Goal: Task Accomplishment & Management: Use online tool/utility

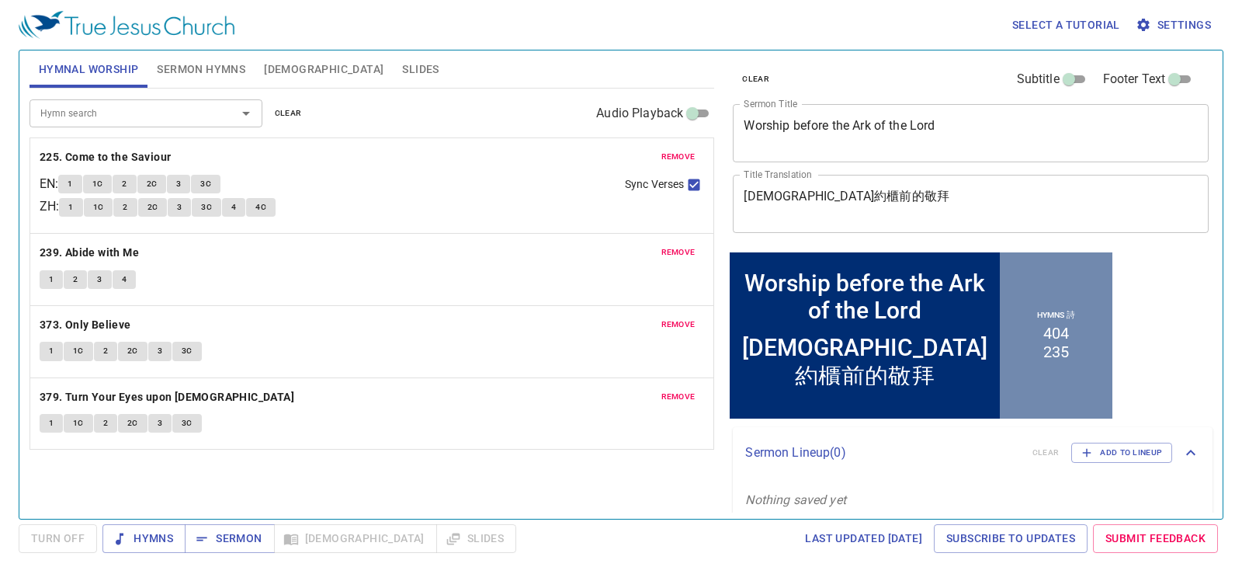
click at [683, 151] on span "remove" at bounding box center [679, 157] width 34 height 14
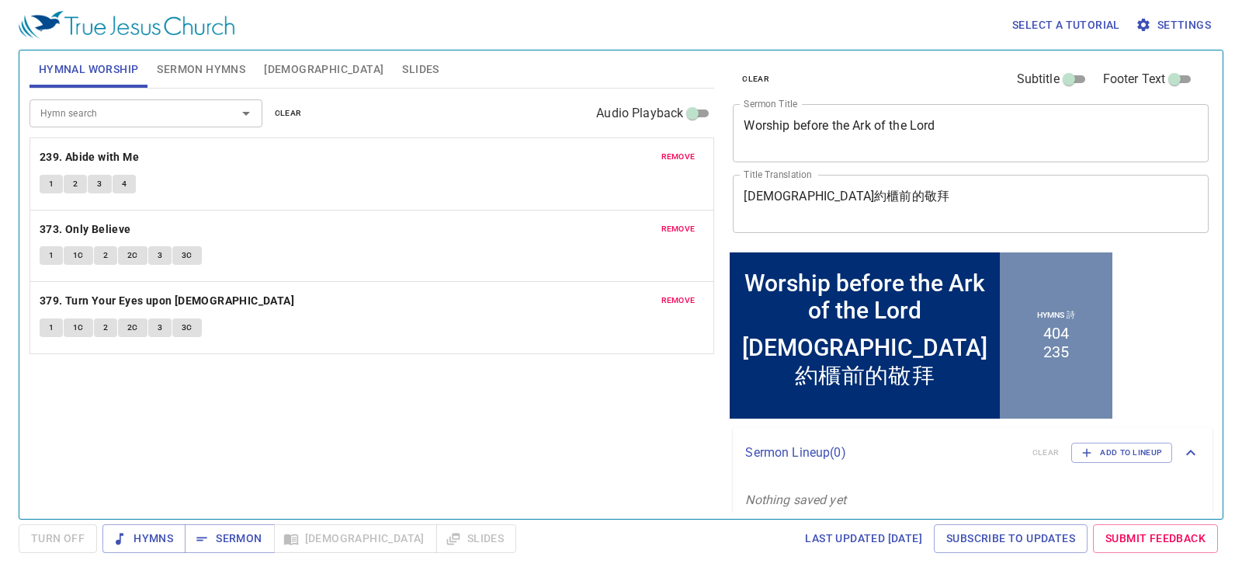
click at [683, 151] on span "remove" at bounding box center [679, 157] width 34 height 14
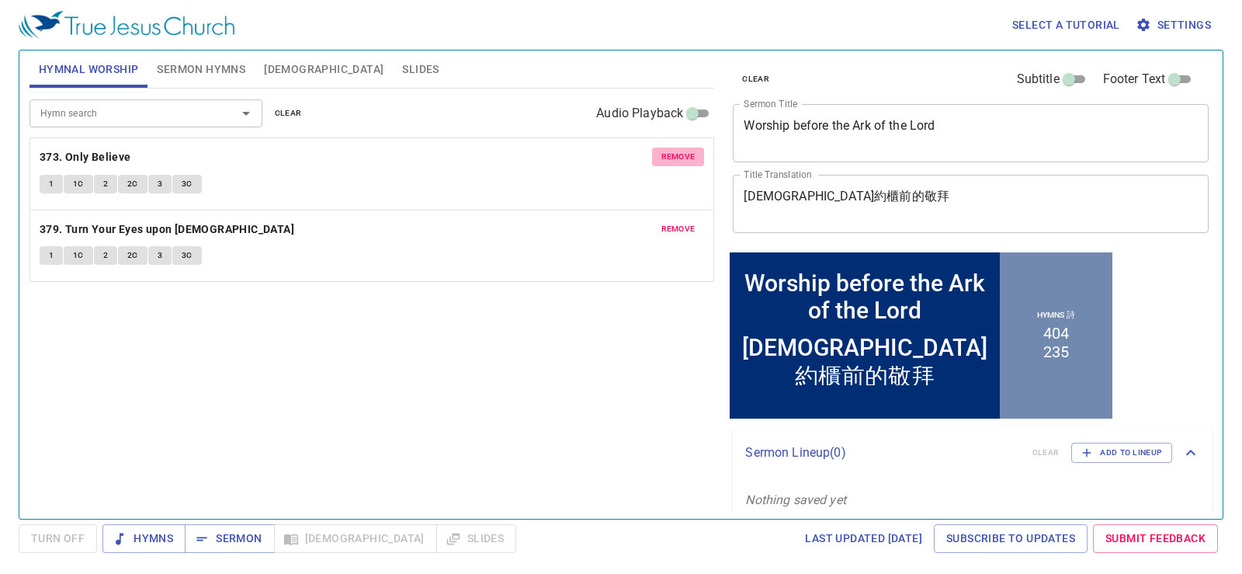
click at [683, 151] on span "remove" at bounding box center [679, 157] width 34 height 14
click at [683, 222] on span "remove" at bounding box center [679, 229] width 34 height 14
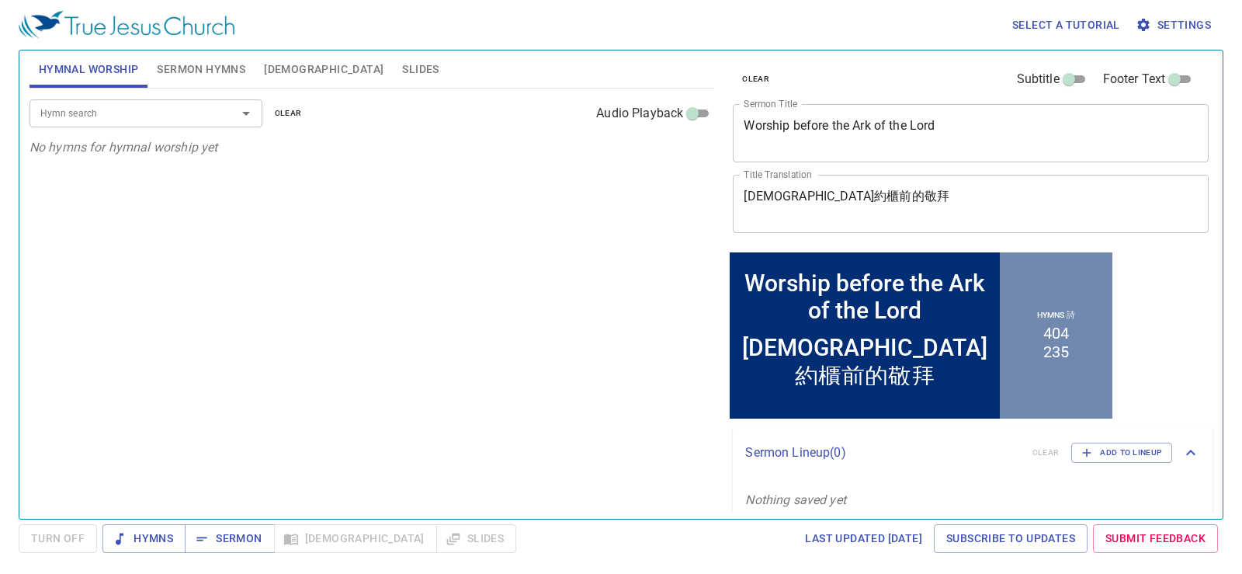
click at [219, 75] on span "Sermon Hymns" at bounding box center [201, 69] width 89 height 19
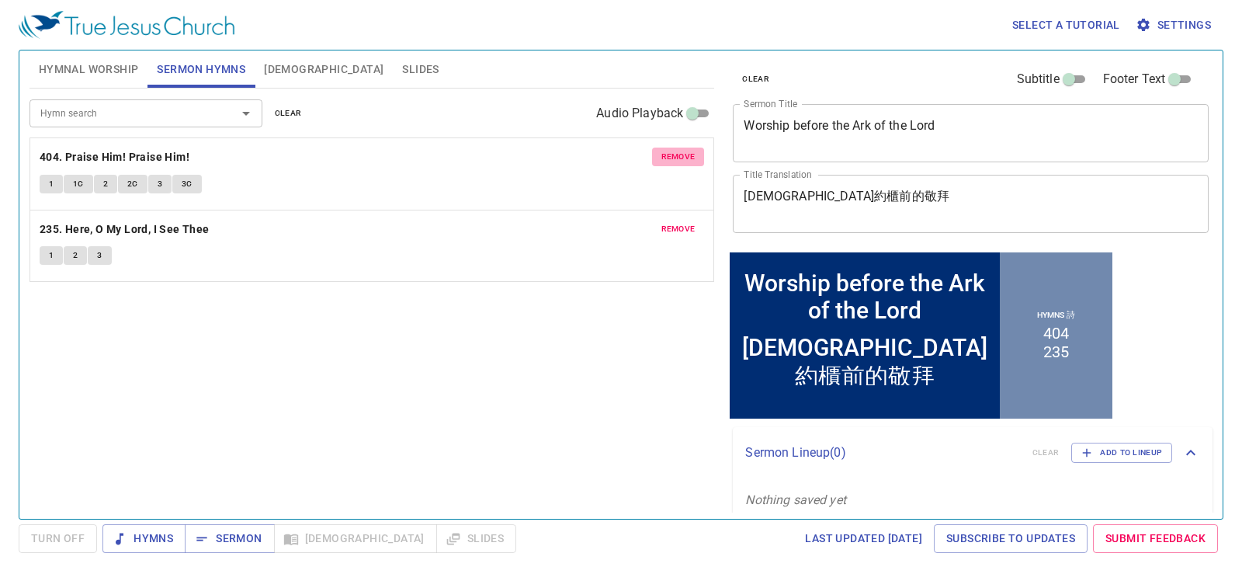
click at [695, 155] on span "remove" at bounding box center [679, 157] width 34 height 14
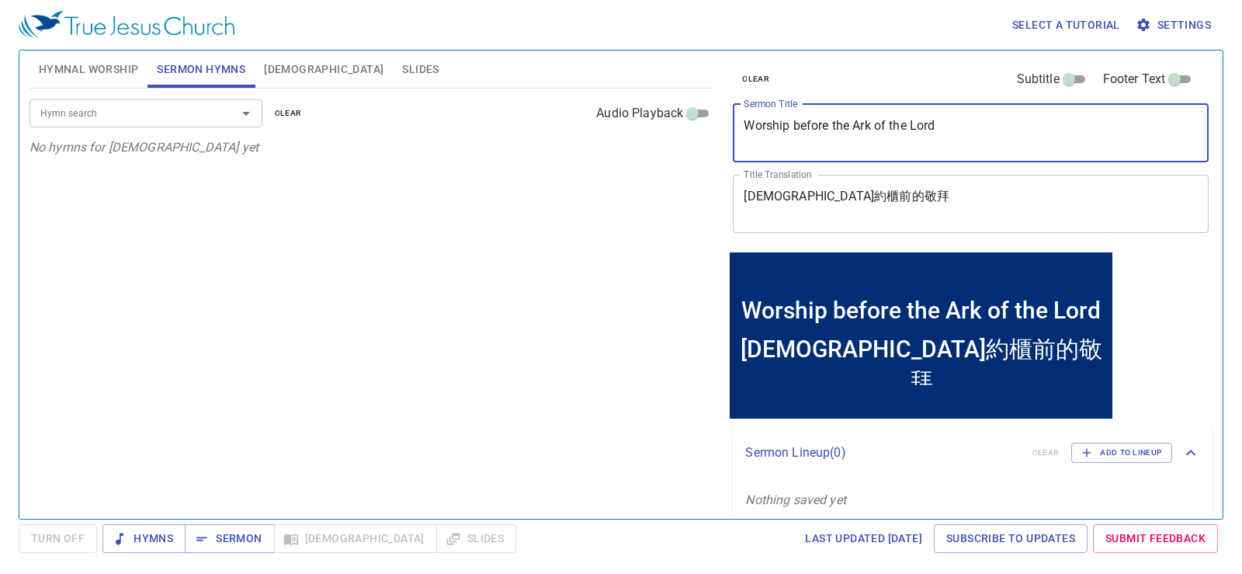
drag, startPoint x: 969, startPoint y: 119, endPoint x: 519, endPoint y: 173, distance: 452.8
click at [519, 173] on div "Hymnal Worship Sermon Hymns Bible Slides Hymn search Hymn search clear Audio Pl…" at bounding box center [621, 278] width 1196 height 468
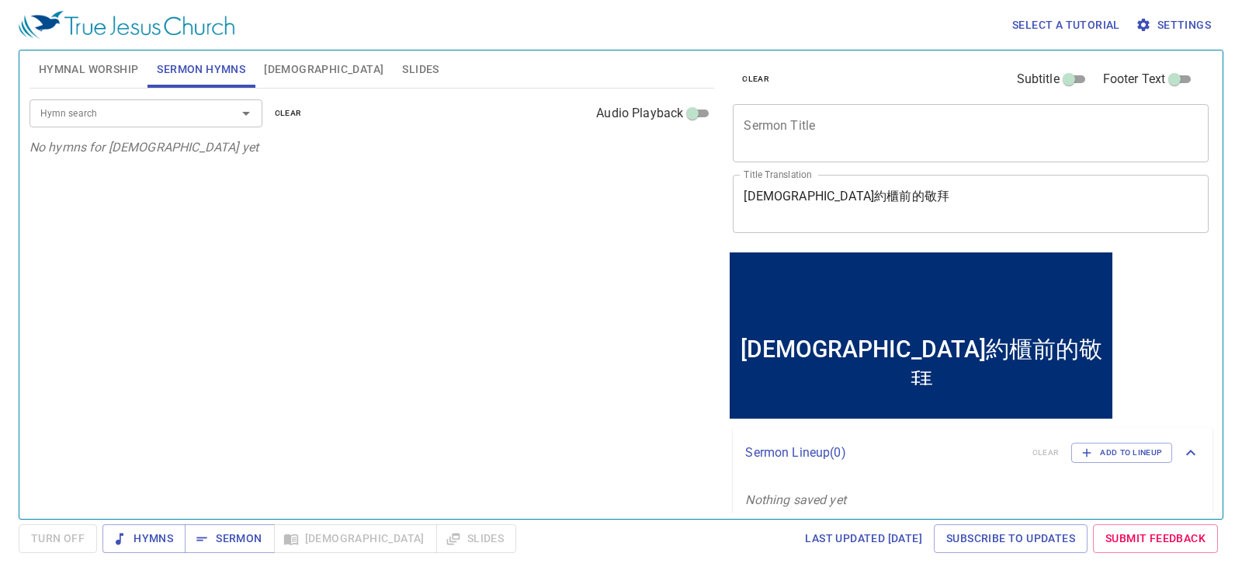
drag, startPoint x: 891, startPoint y: 188, endPoint x: 744, endPoint y: 209, distance: 149.0
click at [741, 210] on div "神約櫃前的敬拜 x Title Translation" at bounding box center [971, 204] width 476 height 58
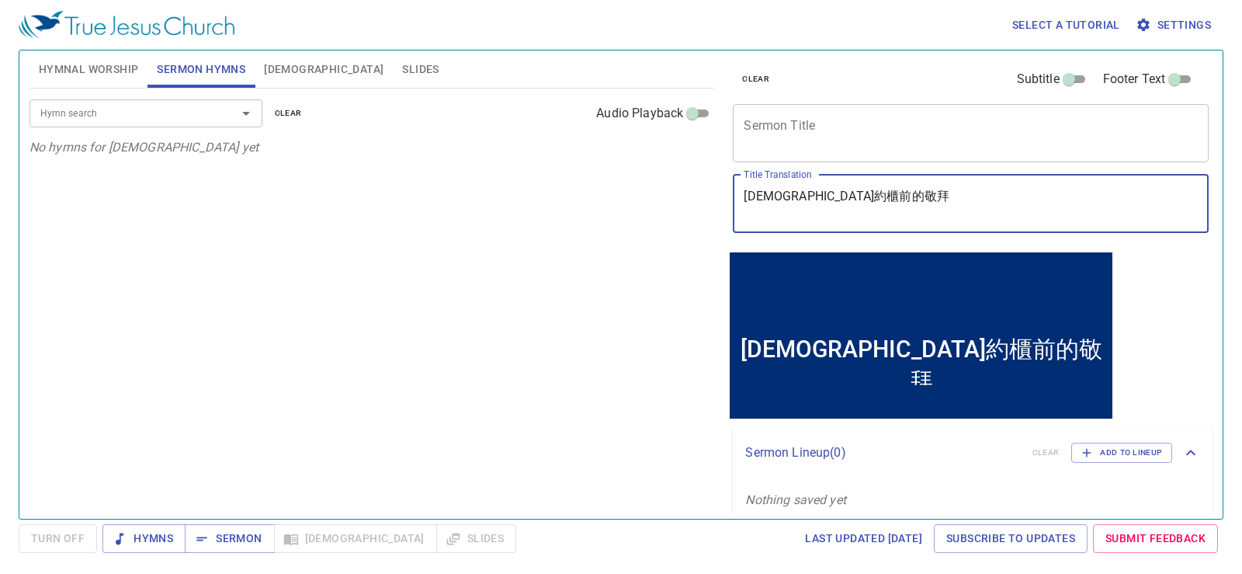
drag, startPoint x: 867, startPoint y: 198, endPoint x: 739, endPoint y: 212, distance: 128.1
click at [739, 212] on div "神約櫃前的敬拜 x Title Translation" at bounding box center [971, 204] width 476 height 58
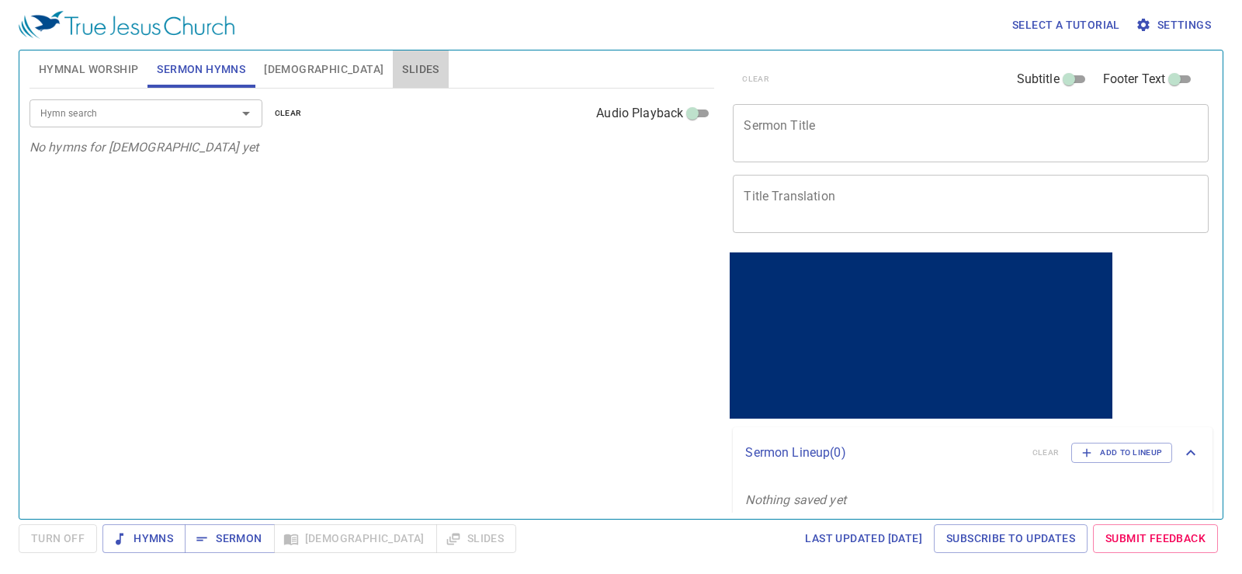
click at [402, 69] on span "Slides" at bounding box center [420, 69] width 36 height 19
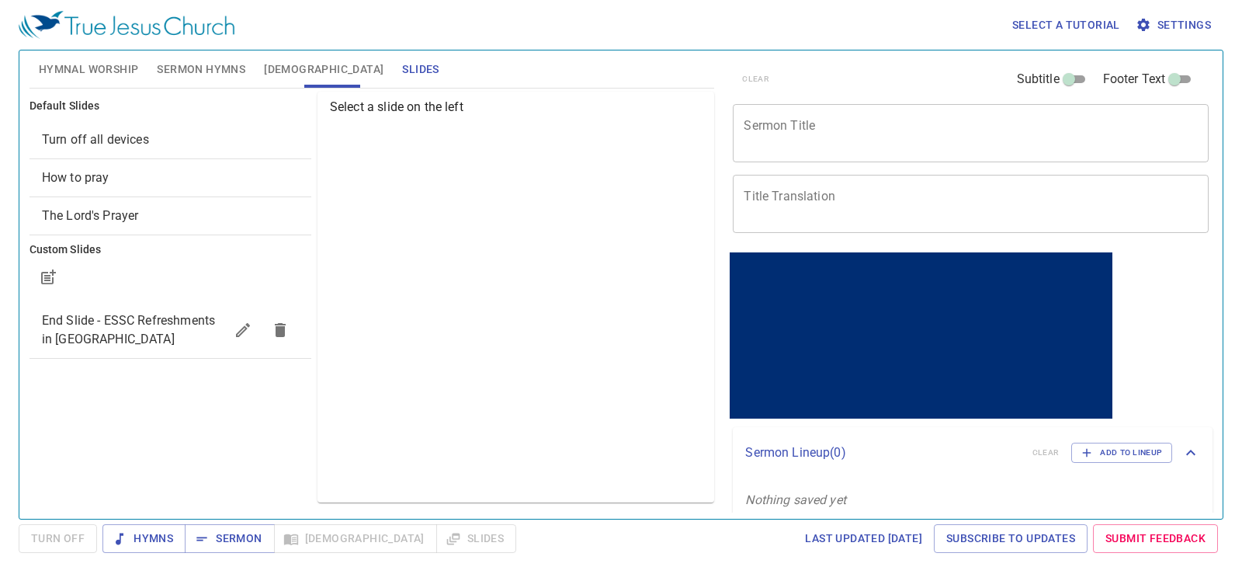
click at [133, 225] on div "The Lord's Prayer" at bounding box center [171, 215] width 282 height 37
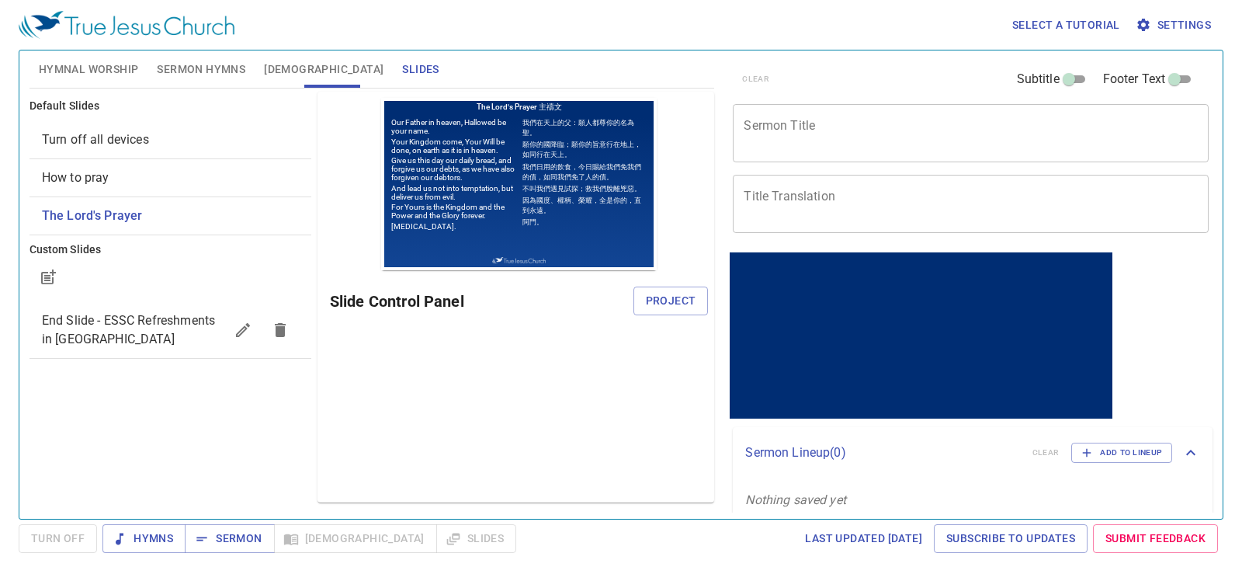
click at [99, 130] on span "Turn off all devices" at bounding box center [170, 139] width 257 height 19
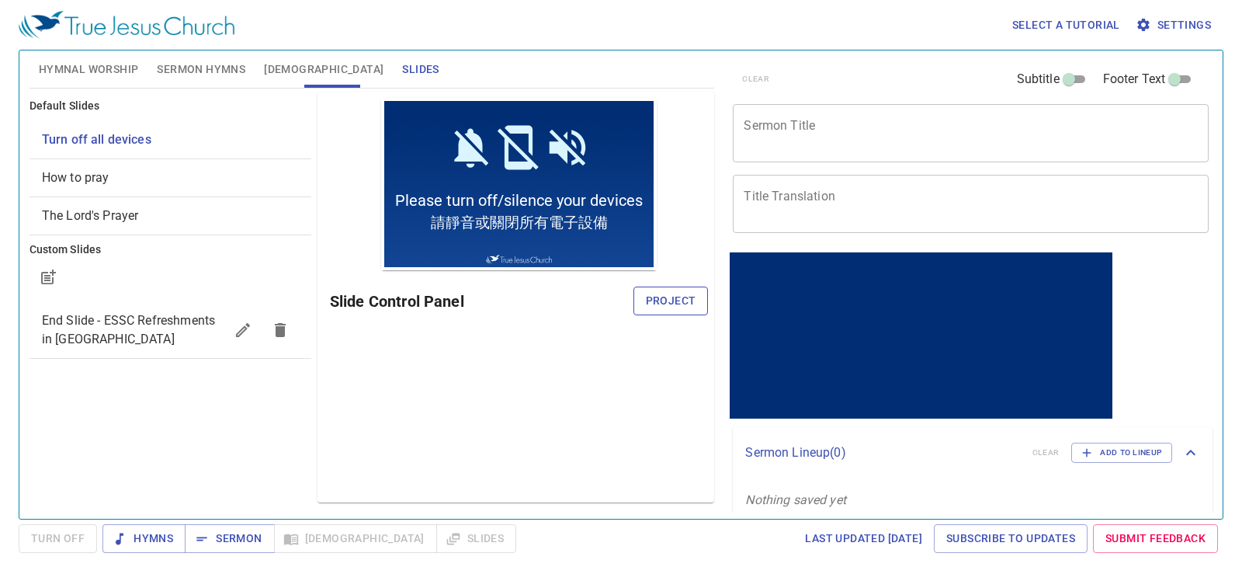
click at [666, 297] on span "Project" at bounding box center [671, 300] width 50 height 19
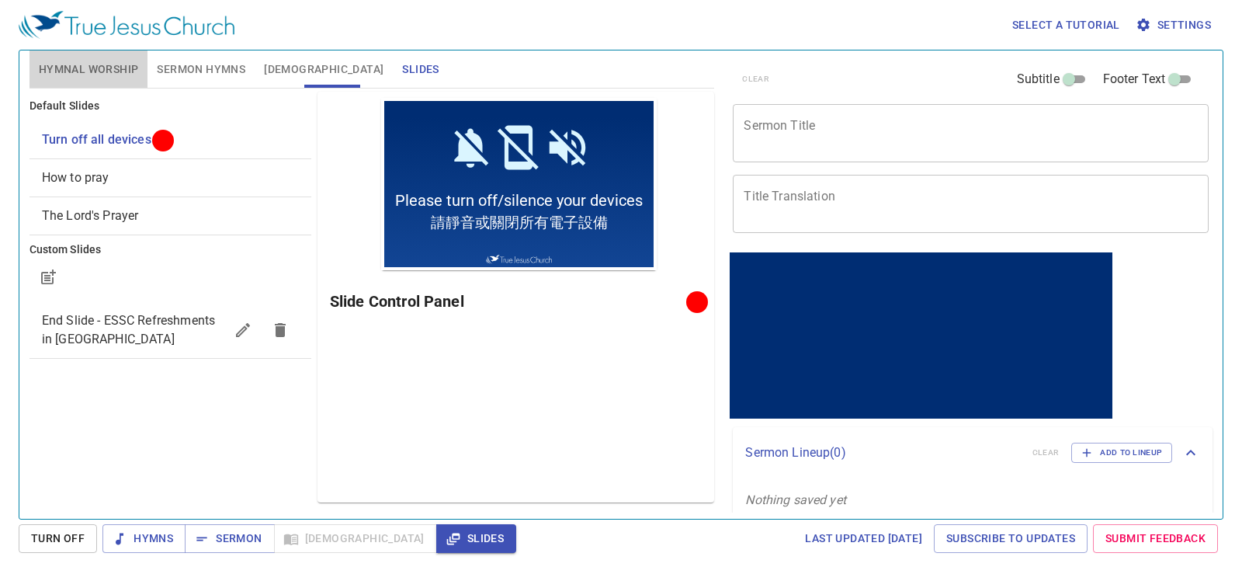
click at [108, 76] on span "Hymnal Worship" at bounding box center [89, 69] width 100 height 19
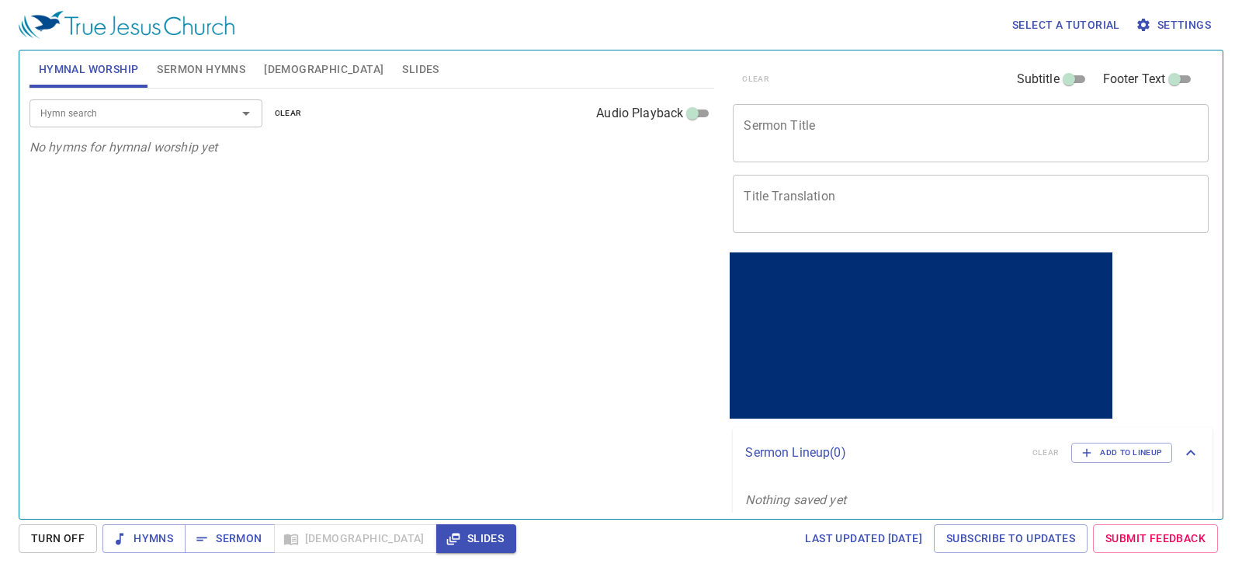
click at [908, 148] on div "x Sermon Title" at bounding box center [971, 133] width 476 height 58
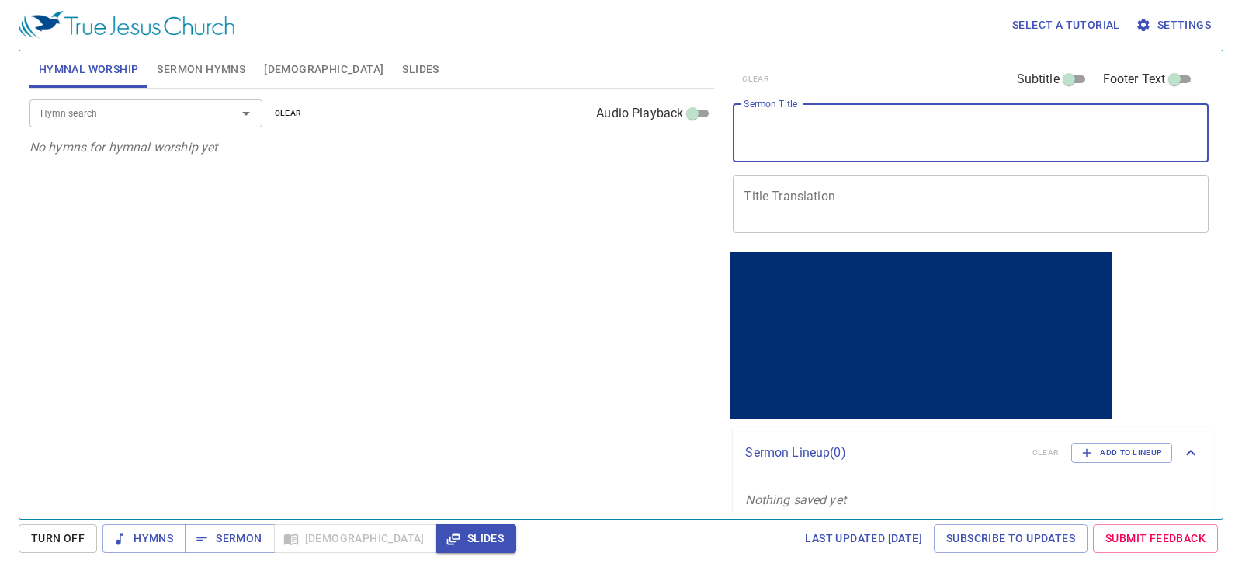
paste textarea "[DEMOGRAPHIC_DATA]作萬事，各按其時，成為美好"
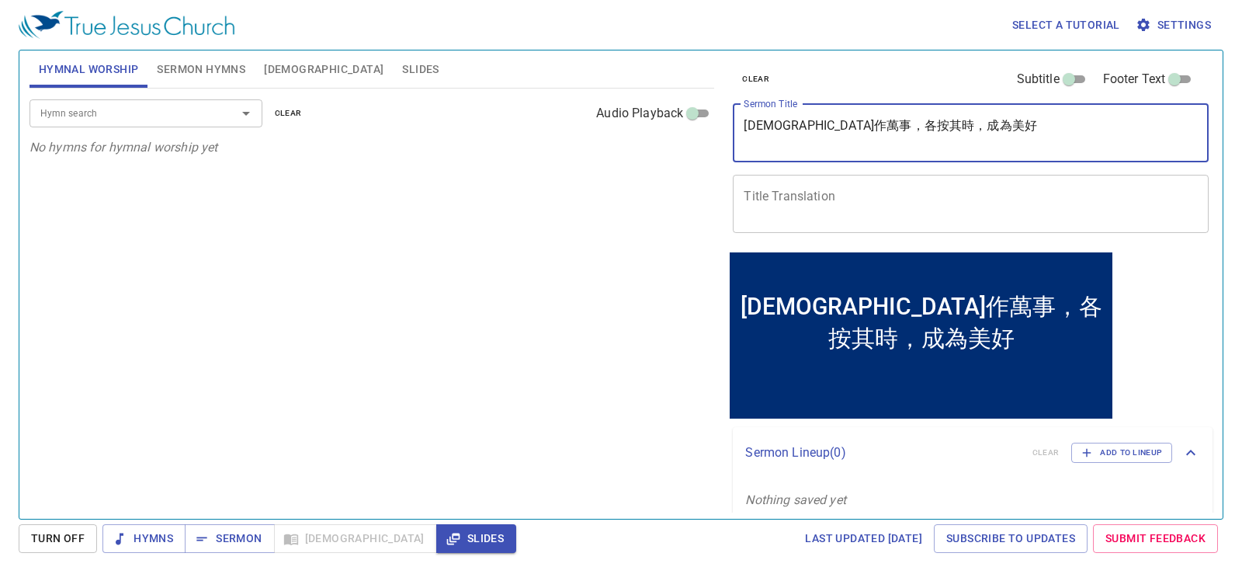
type textarea "[DEMOGRAPHIC_DATA]作萬事，各按其時，成為美好"
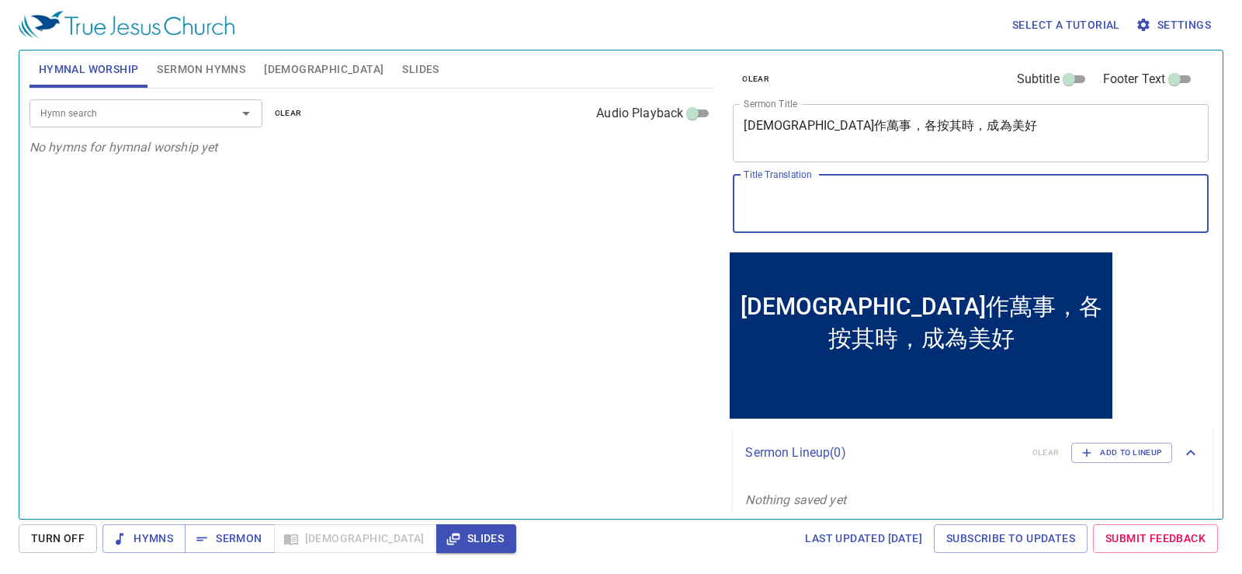
click at [964, 203] on textarea "Title Translation" at bounding box center [971, 204] width 454 height 30
paste textarea "God has made all things beautiful in its time"
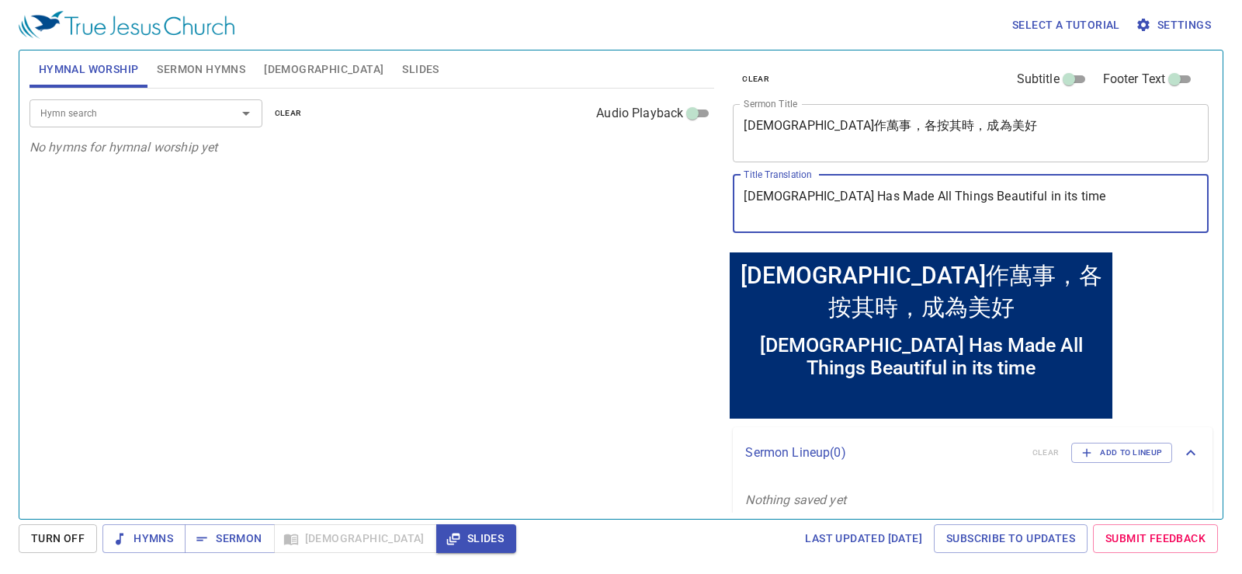
click at [959, 196] on textarea "God Has Made All Things Beautiful in its time" at bounding box center [971, 204] width 454 height 30
type textarea "[DEMOGRAPHIC_DATA] Has Made All Things Beautiful in Its Time"
click at [634, 165] on div "Hymn search Hymn search clear Audio Playback No hymns for hymnal worship yet" at bounding box center [373, 297] width 686 height 417
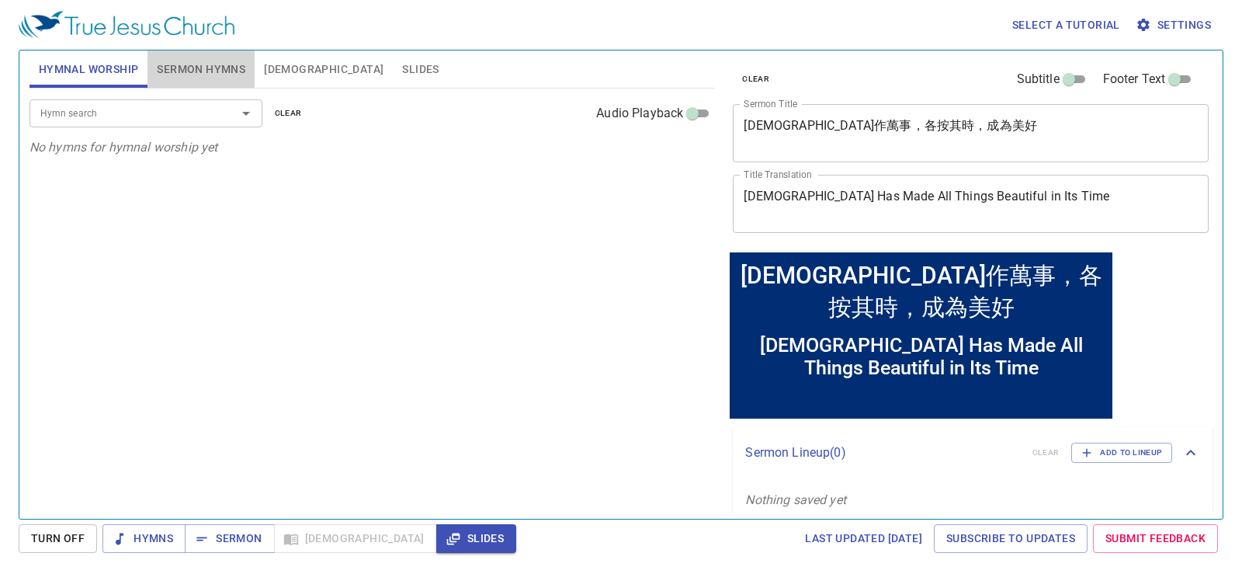
click at [203, 64] on span "Sermon Hymns" at bounding box center [201, 69] width 89 height 19
click at [126, 72] on span "Hymnal Worship" at bounding box center [89, 69] width 100 height 19
click at [186, 72] on span "Sermon Hymns" at bounding box center [201, 69] width 89 height 19
click at [200, 118] on input "Hymn search" at bounding box center [123, 113] width 178 height 18
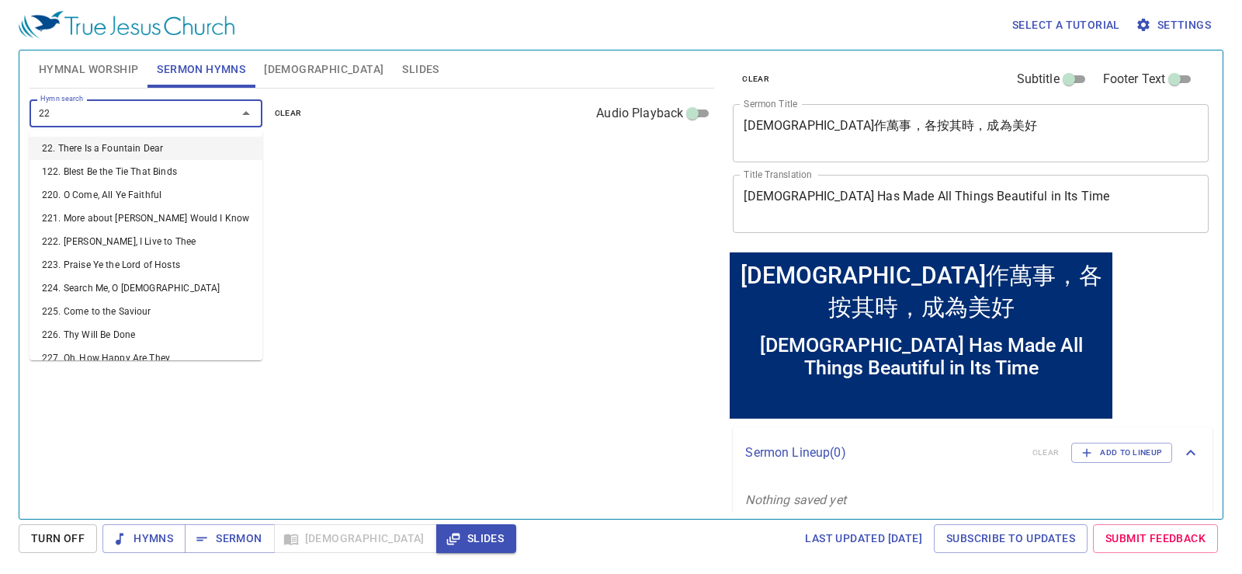
type input "224"
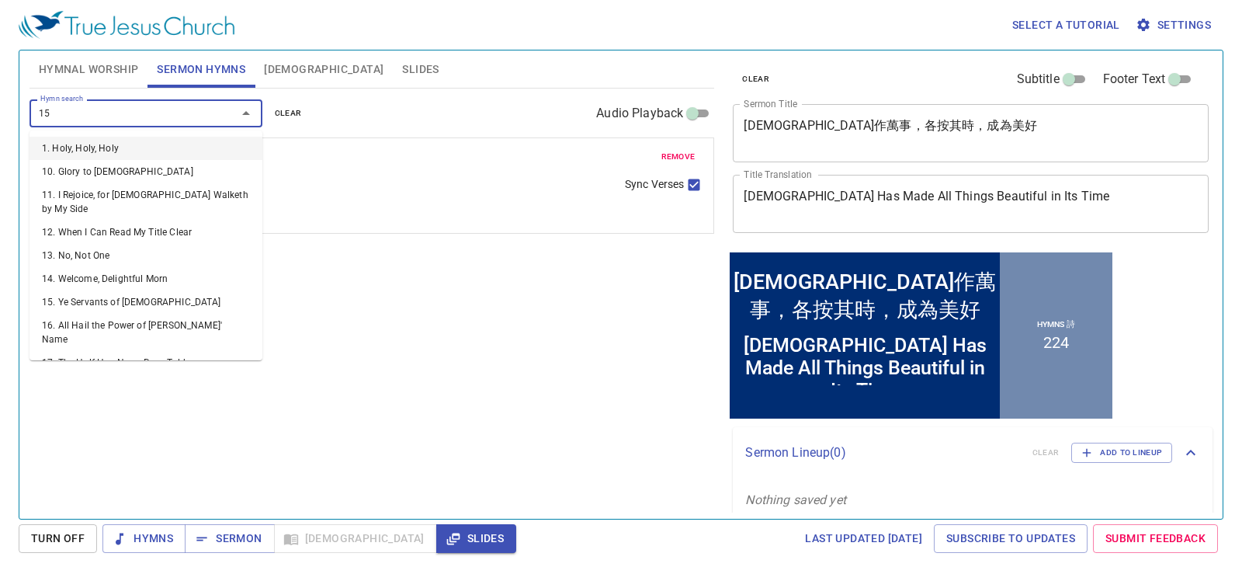
type input "152"
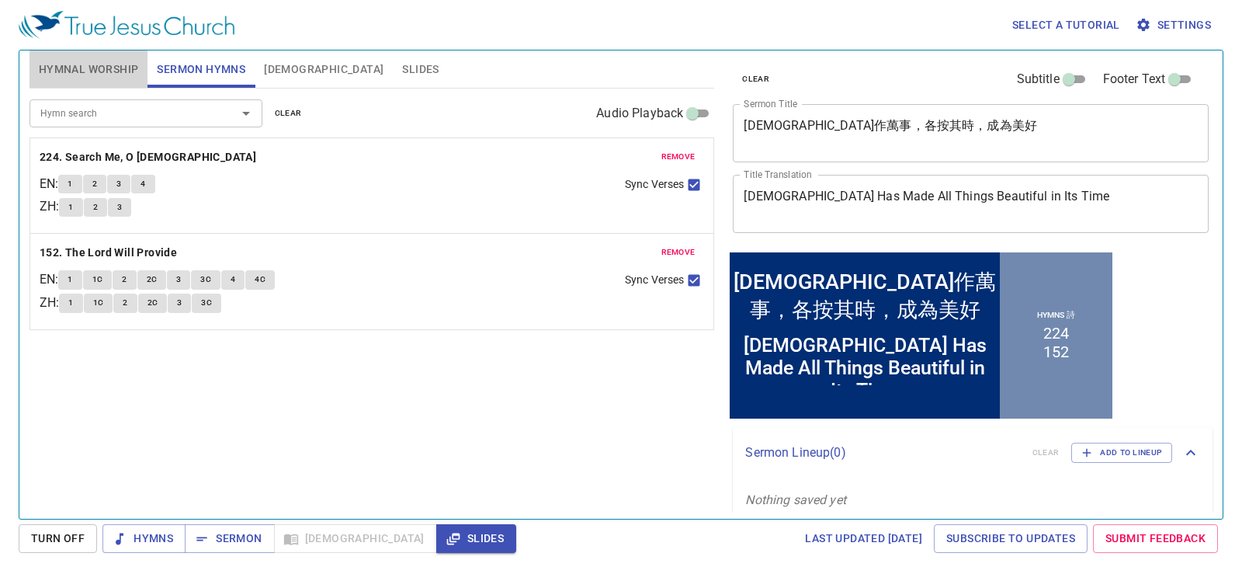
click at [137, 64] on span "Hymnal Worship" at bounding box center [89, 69] width 100 height 19
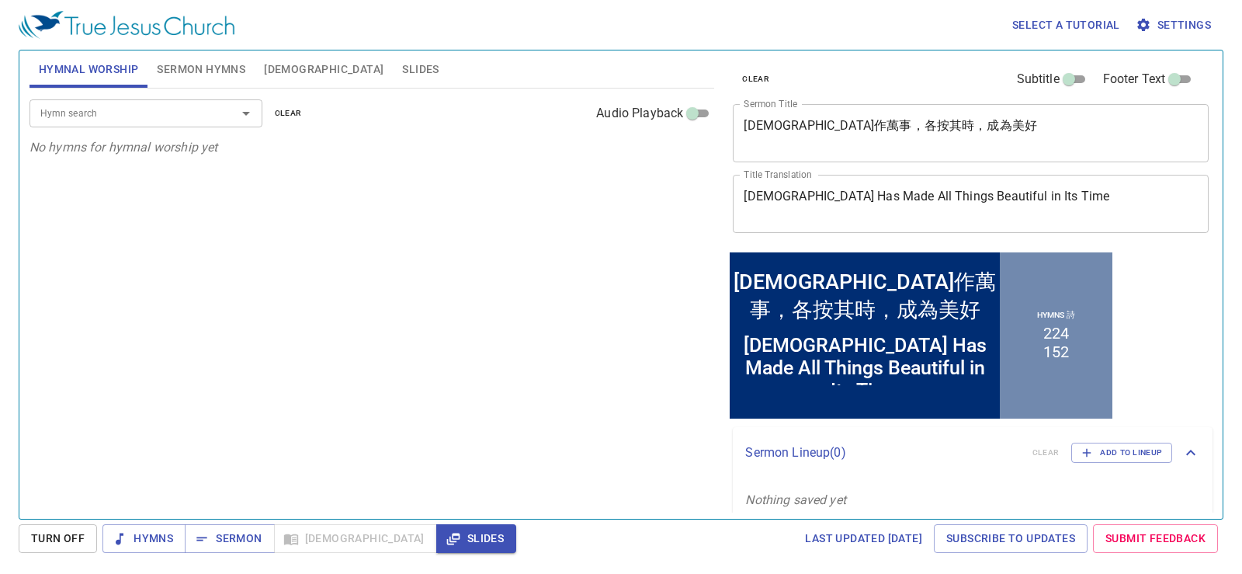
click at [165, 81] on button "Sermon Hymns" at bounding box center [201, 68] width 107 height 37
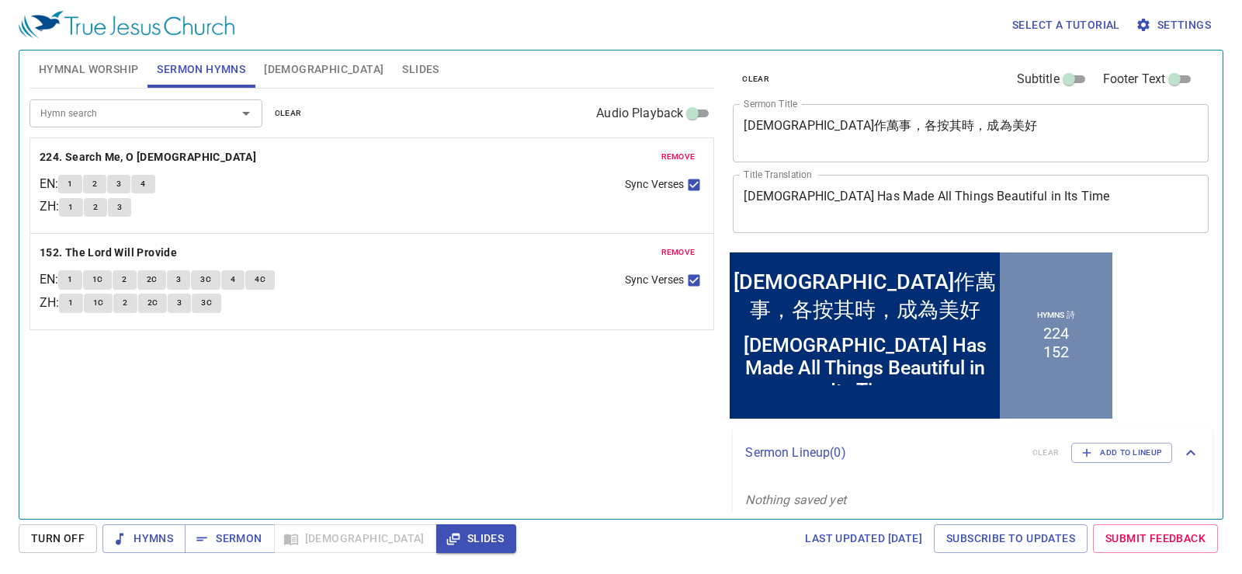
click at [93, 75] on button "Hymnal Worship" at bounding box center [89, 68] width 119 height 37
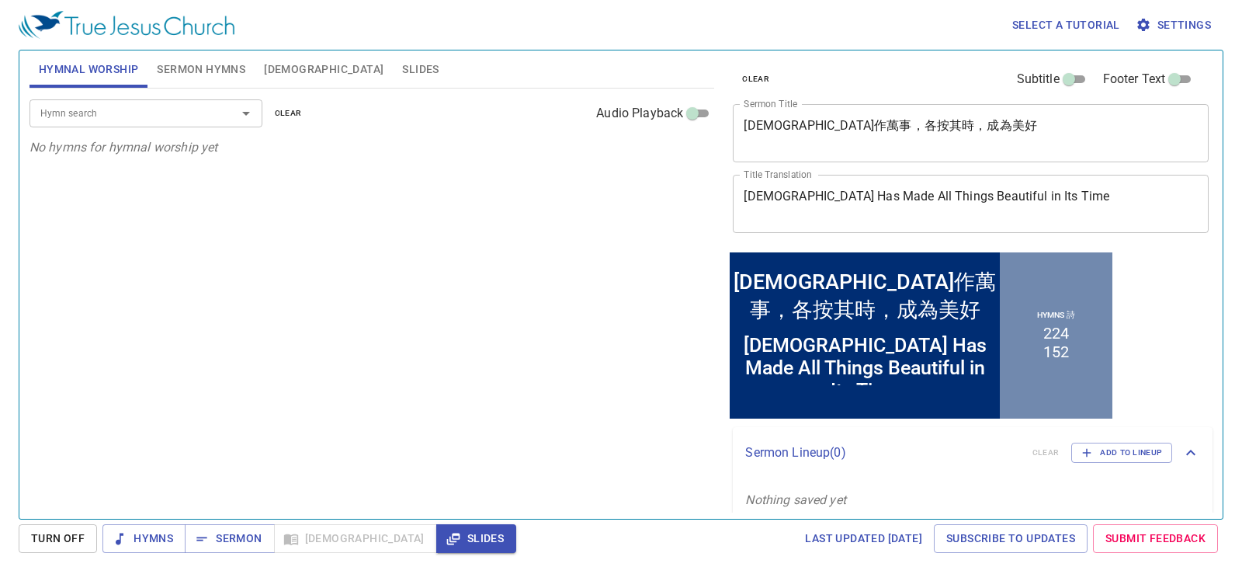
click at [158, 109] on input "Hymn search" at bounding box center [123, 113] width 178 height 18
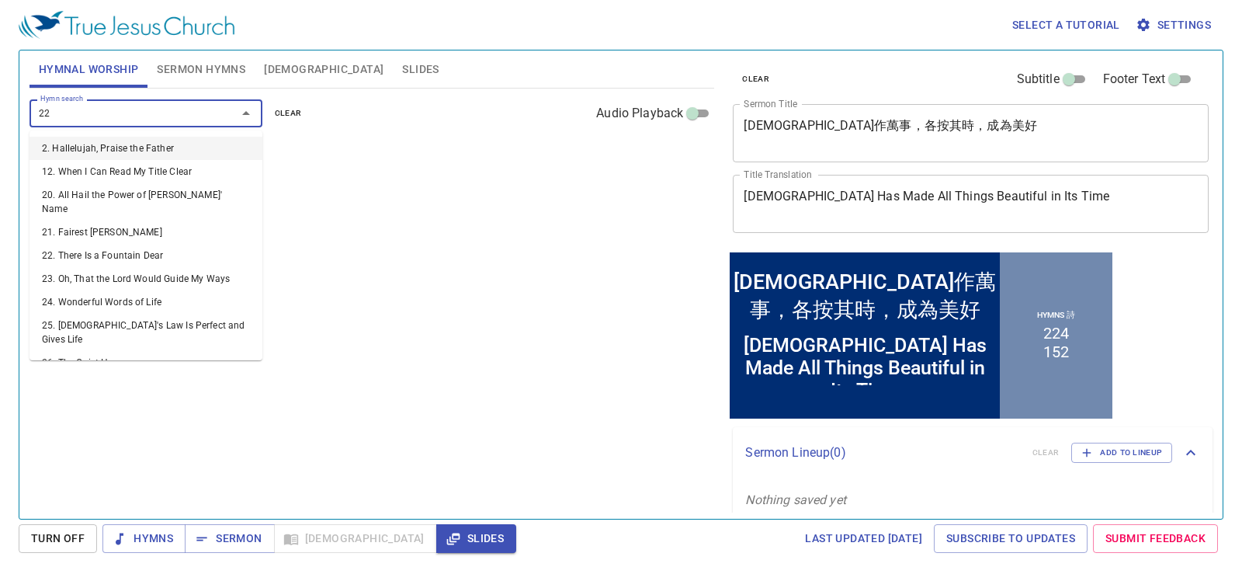
type input "220"
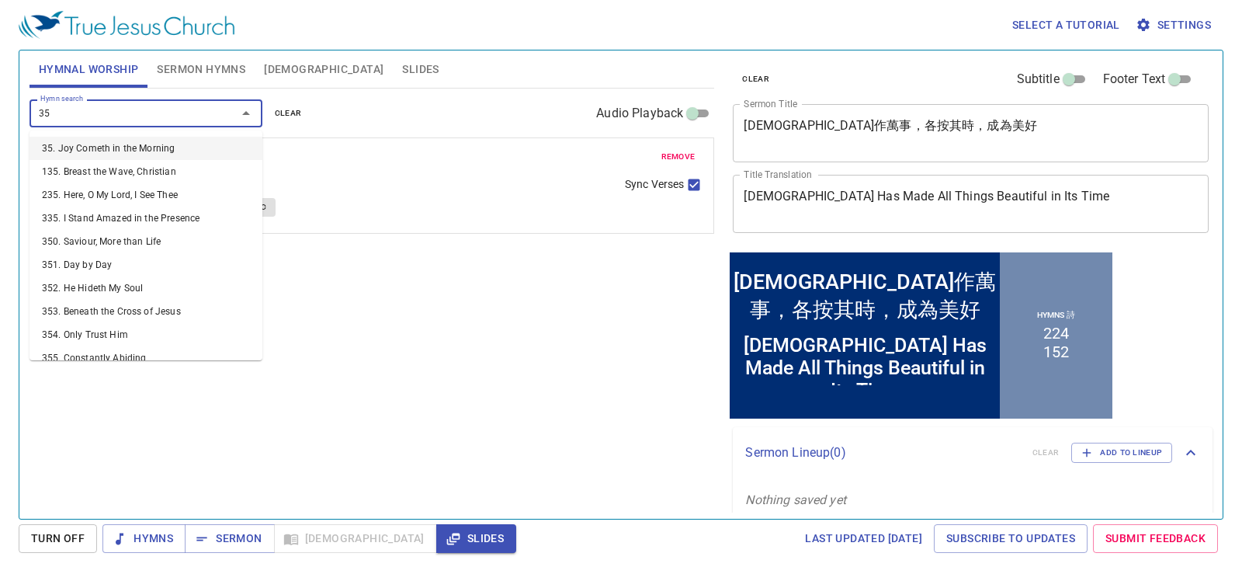
type input "358"
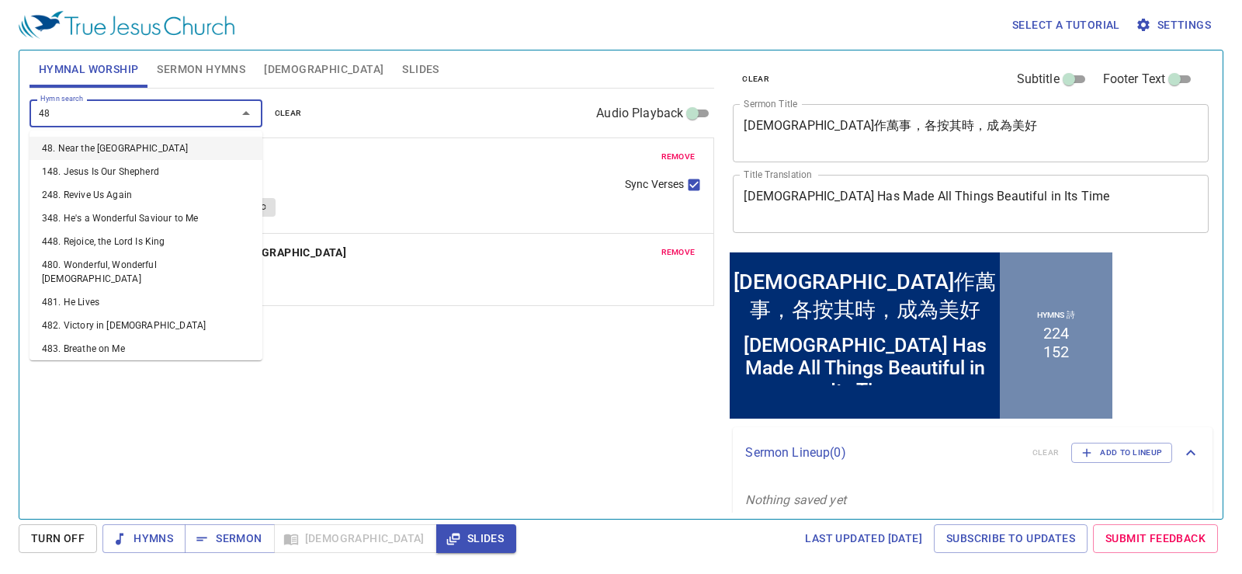
type input "483"
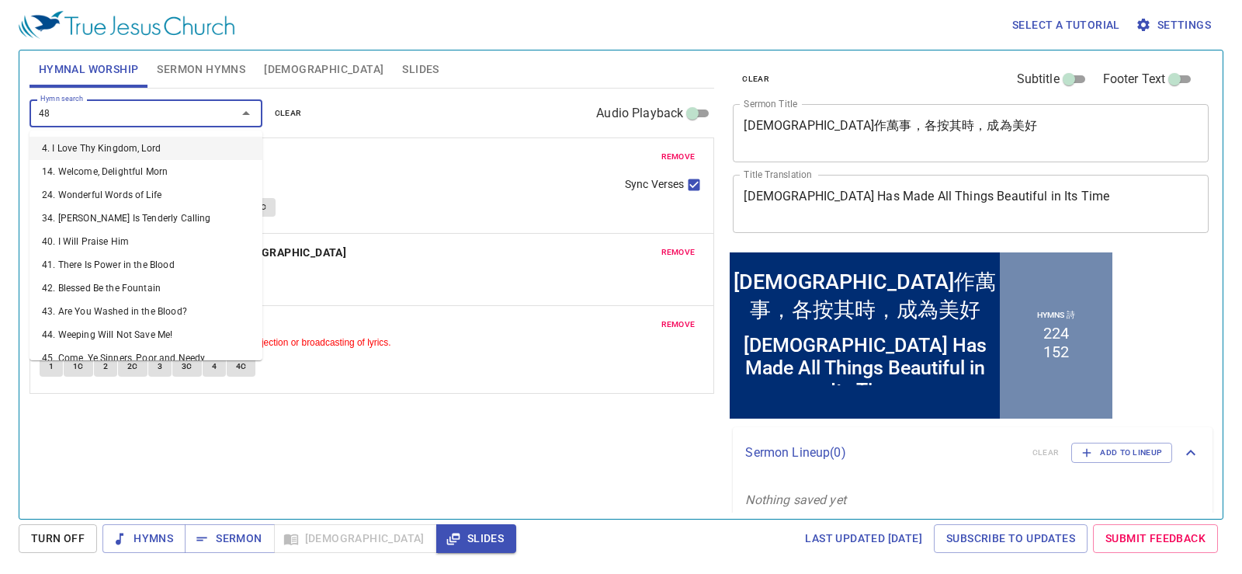
type input "484"
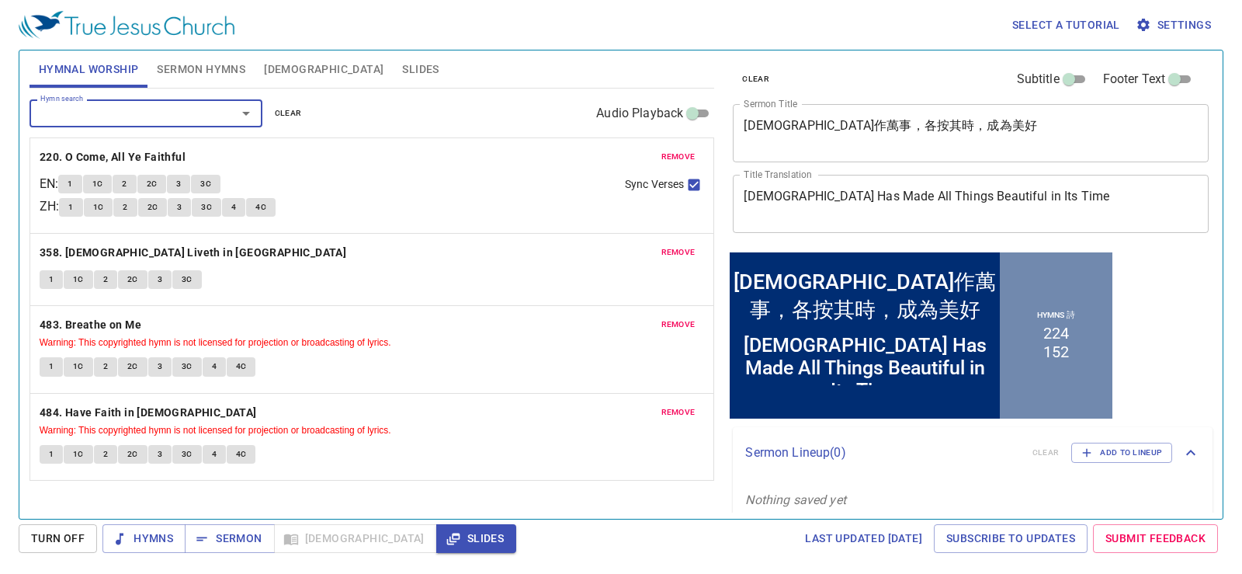
click at [214, 62] on span "Sermon Hymns" at bounding box center [201, 69] width 89 height 19
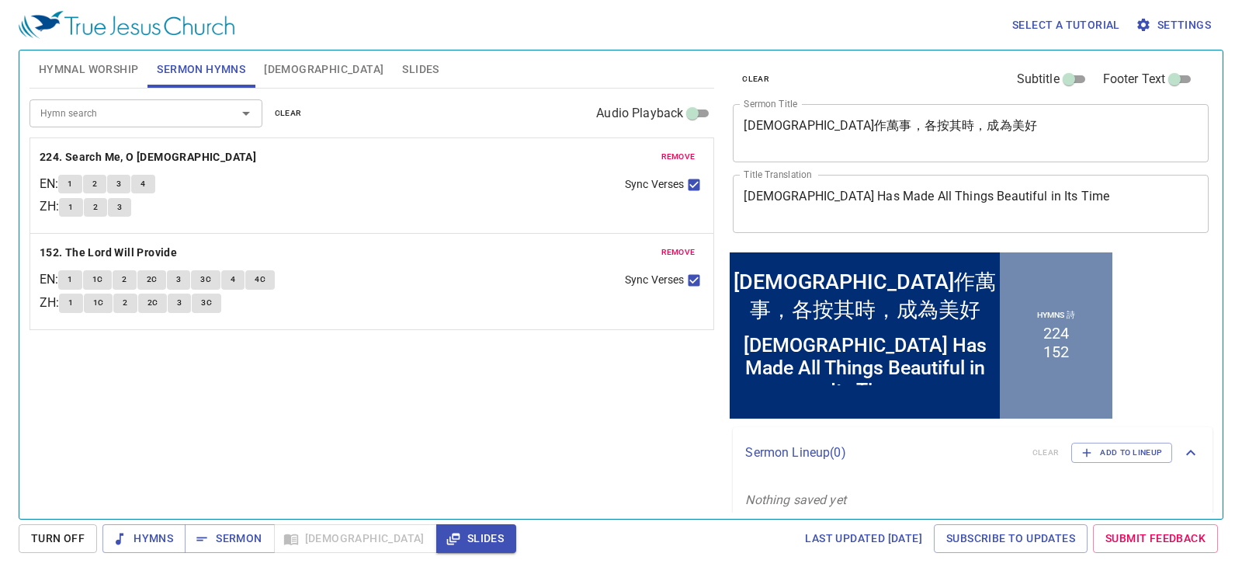
click at [1009, 137] on textarea "[DEMOGRAPHIC_DATA]作萬事，各按其時，成為美好" at bounding box center [971, 133] width 454 height 30
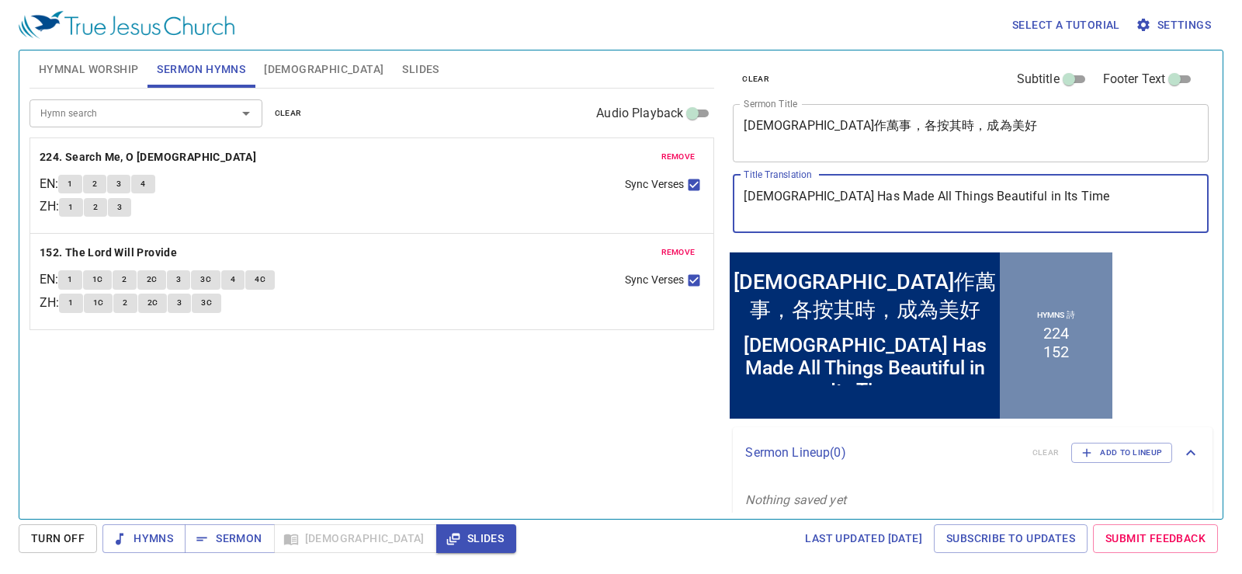
click at [1044, 200] on textarea "[DEMOGRAPHIC_DATA] Has Made All Things Beautiful in Its Time" at bounding box center [971, 204] width 454 height 30
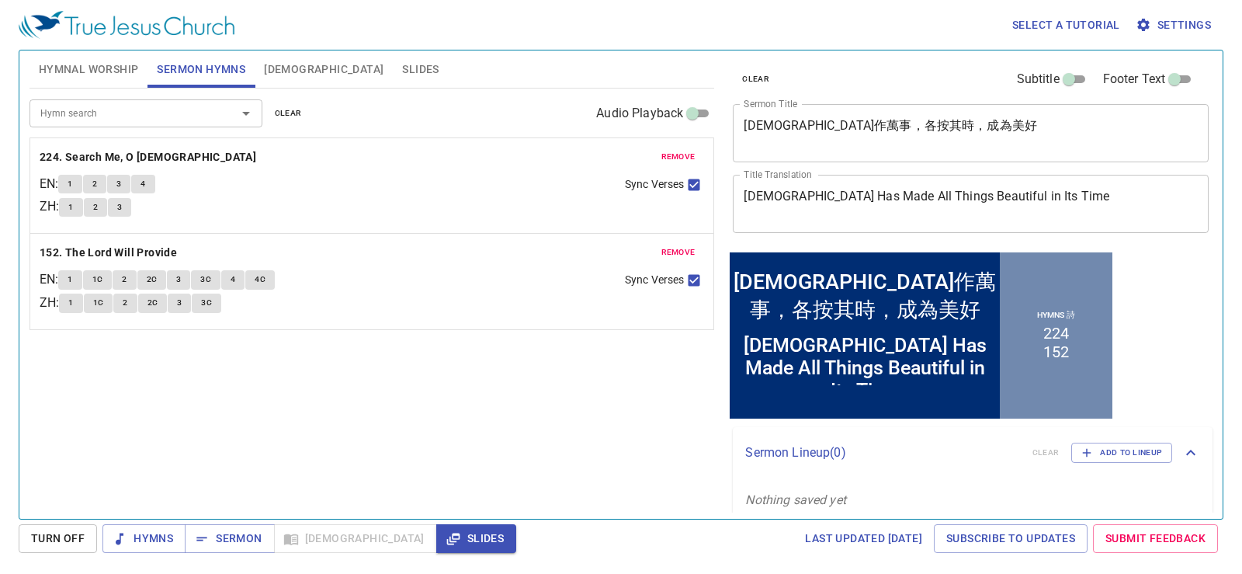
drag, startPoint x: 1144, startPoint y: 210, endPoint x: 1155, endPoint y: 223, distance: 17.1
click at [1144, 210] on textarea "[DEMOGRAPHIC_DATA] Has Made All Things Beautiful in Its Time" at bounding box center [971, 204] width 454 height 30
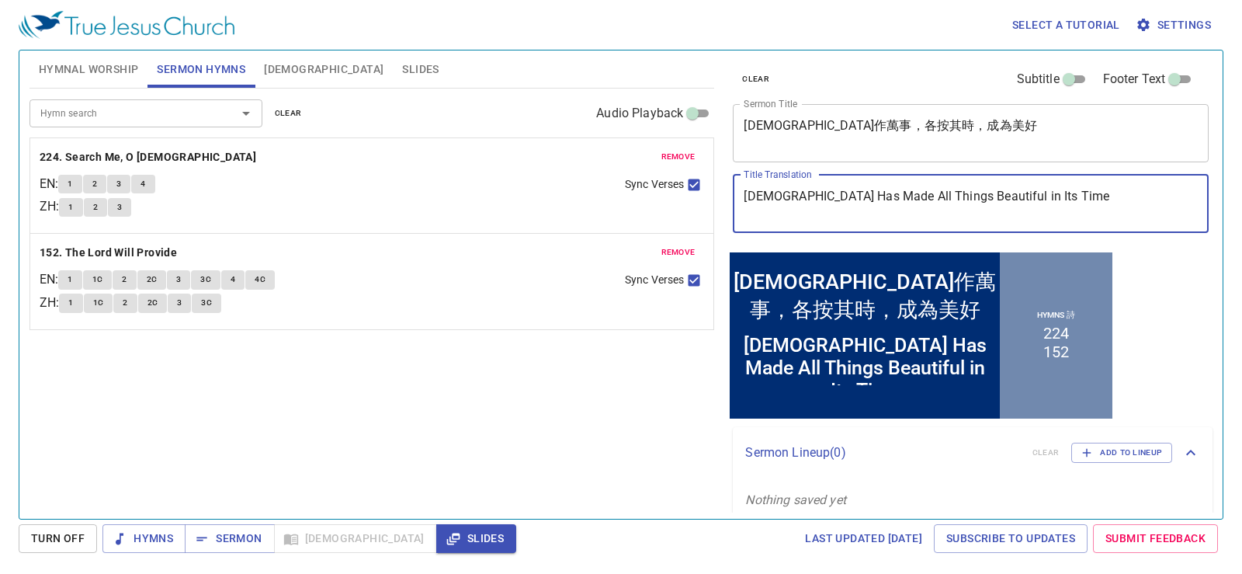
type textarea "[DEMOGRAPHIC_DATA] Has Made All Things Beautiful in Its Time"
click at [1079, 145] on textarea "[DEMOGRAPHIC_DATA]作萬事，各按其時，成為美好" at bounding box center [971, 133] width 454 height 30
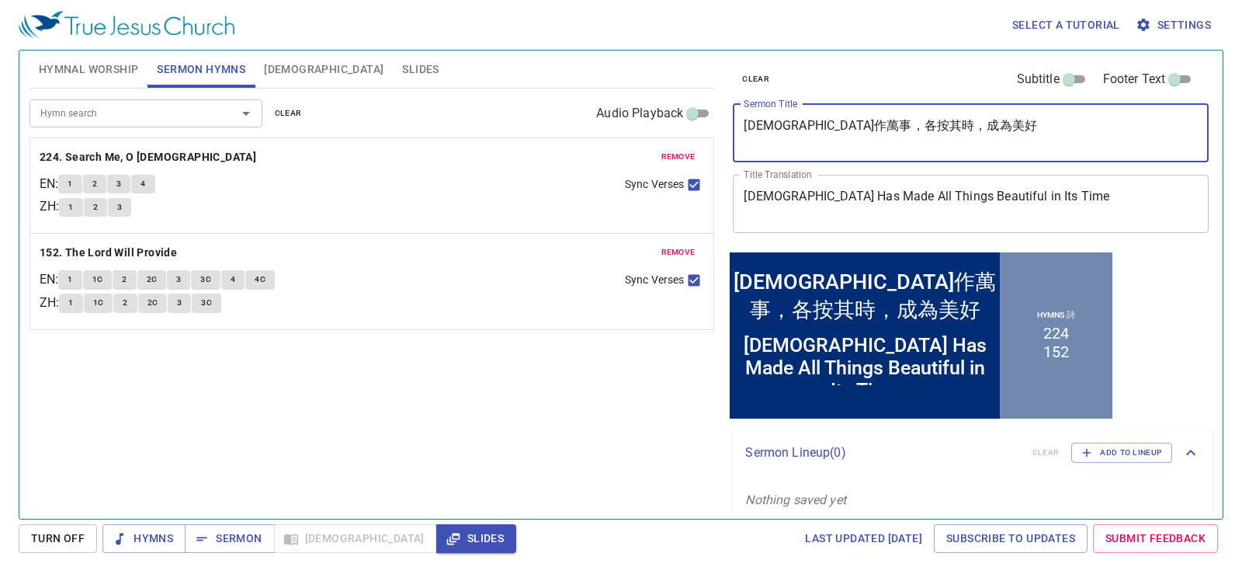
click at [749, 207] on textarea "[DEMOGRAPHIC_DATA] Has Made All Things Beautiful in Its Time" at bounding box center [971, 204] width 454 height 30
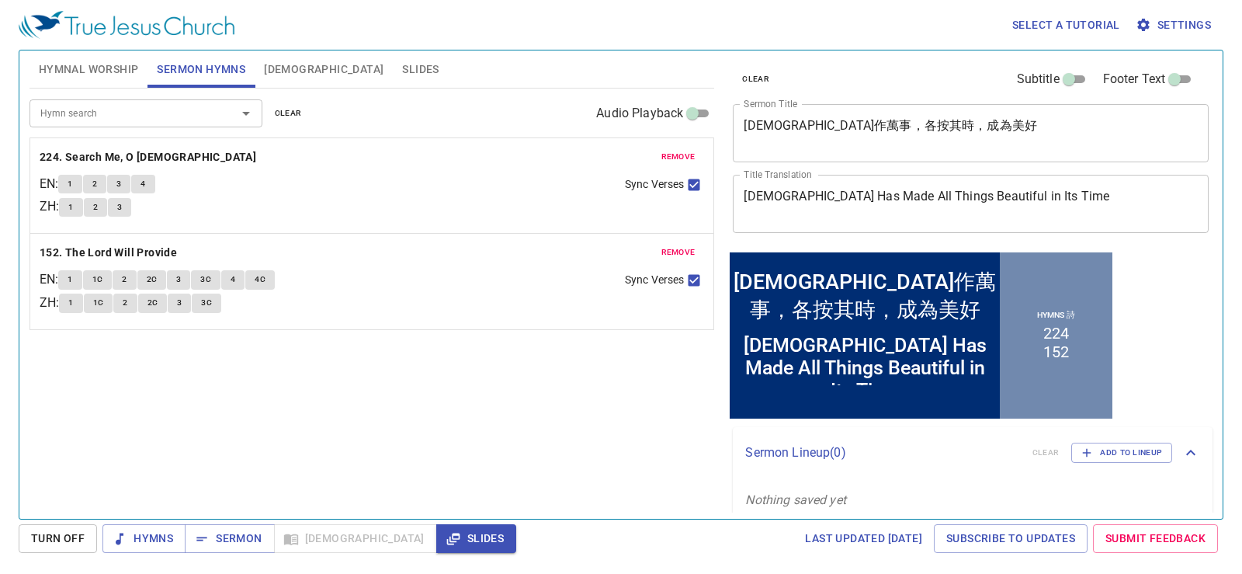
click at [99, 71] on span "Hymnal Worship" at bounding box center [89, 69] width 100 height 19
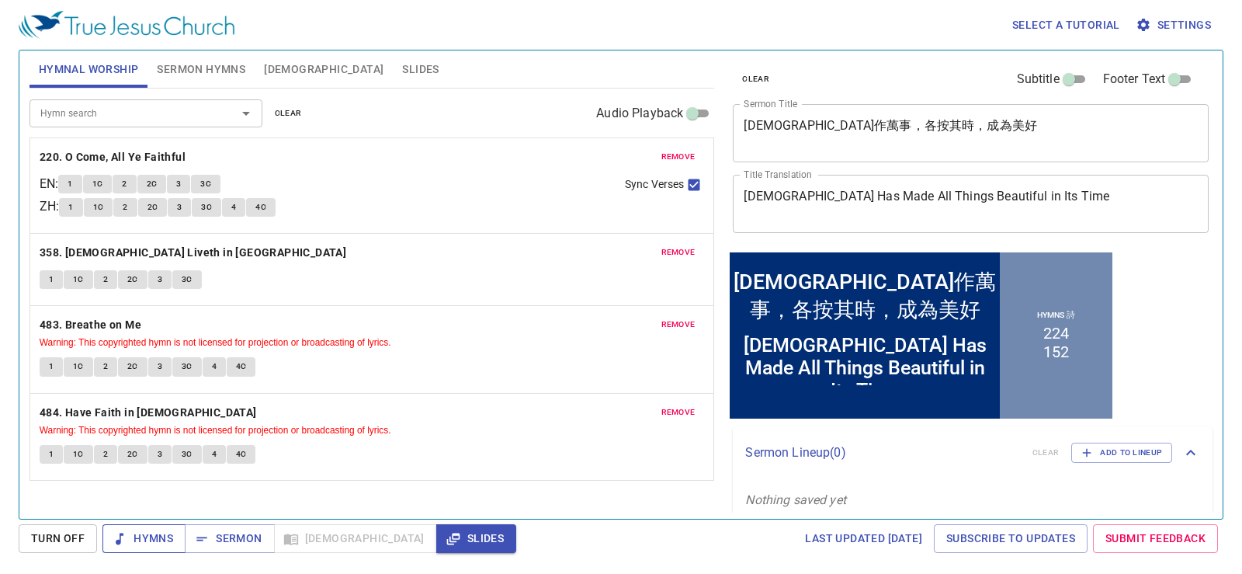
click at [142, 538] on span "Hymns" at bounding box center [144, 538] width 58 height 19
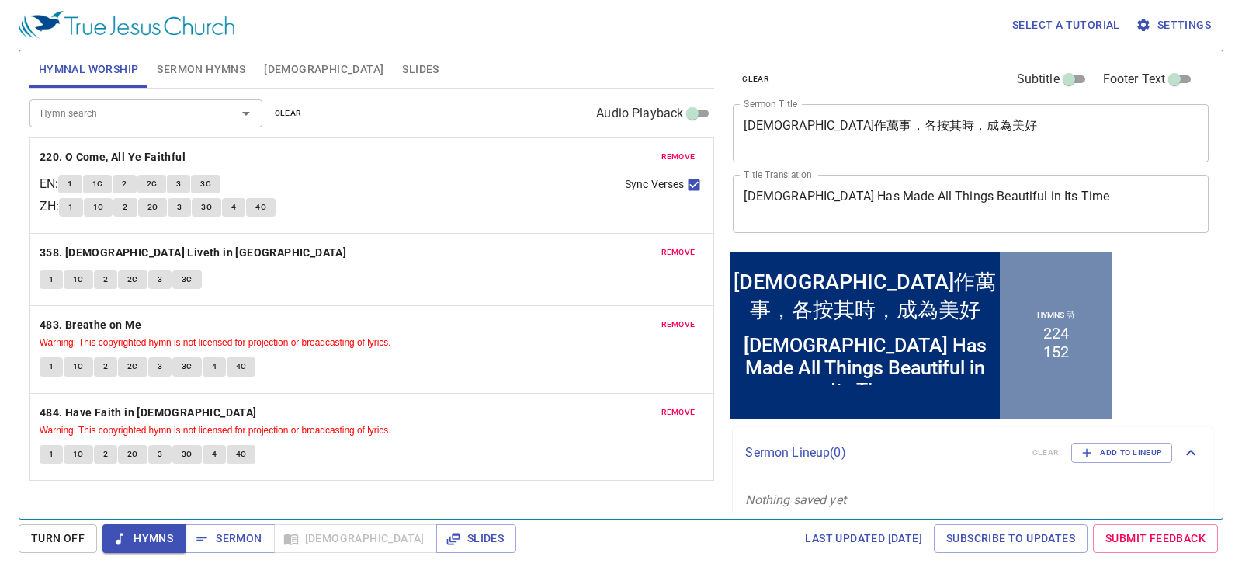
click at [133, 150] on b "220. O Come, All Ye Faithful" at bounding box center [113, 157] width 146 height 19
click at [82, 181] on button "1" at bounding box center [69, 184] width 23 height 19
click at [109, 182] on button "1C" at bounding box center [98, 184] width 30 height 19
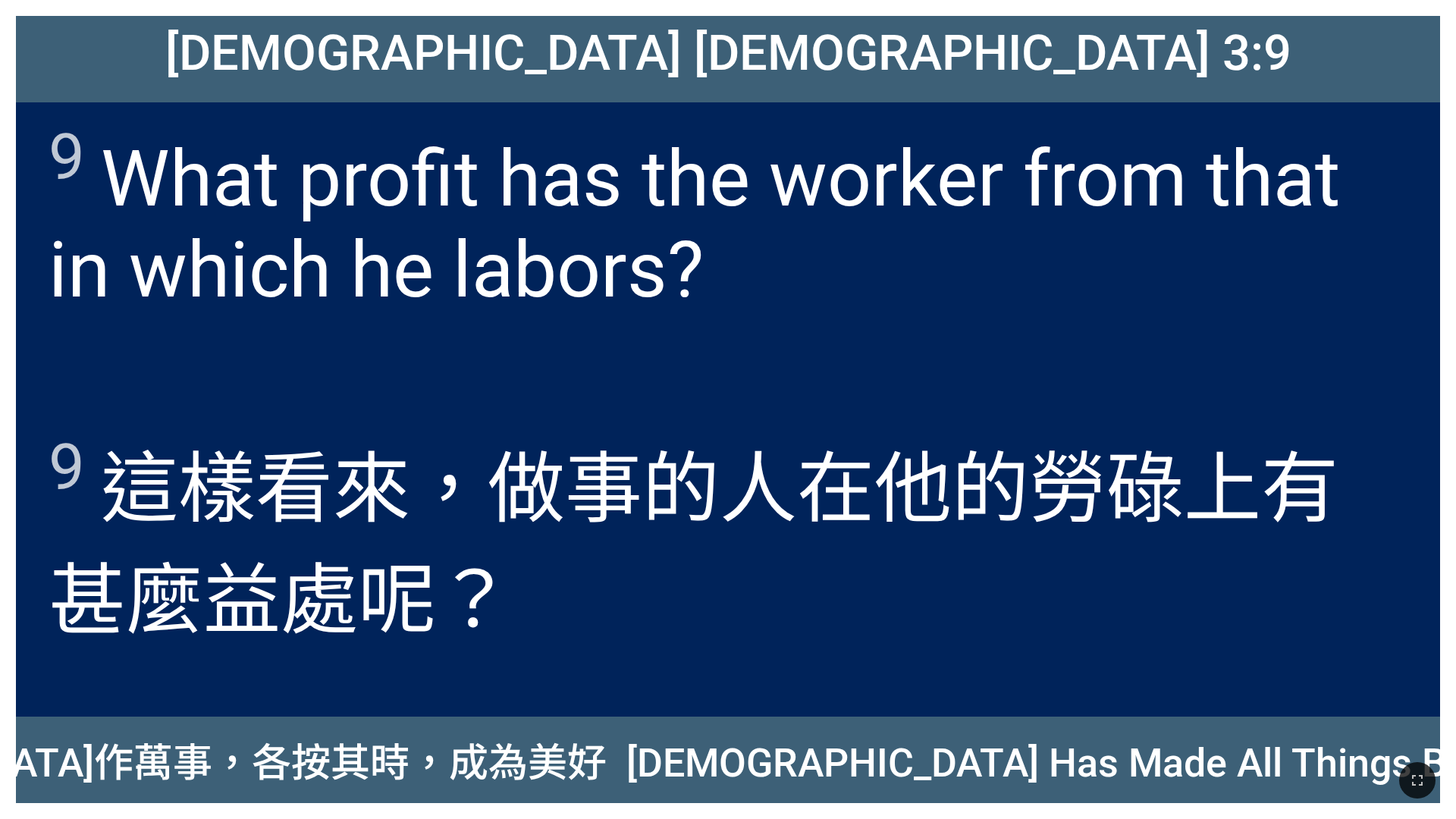
click at [229, 166] on span "9 What profit has the worker from that in which he labors?" at bounding box center [728, 217] width 1358 height 196
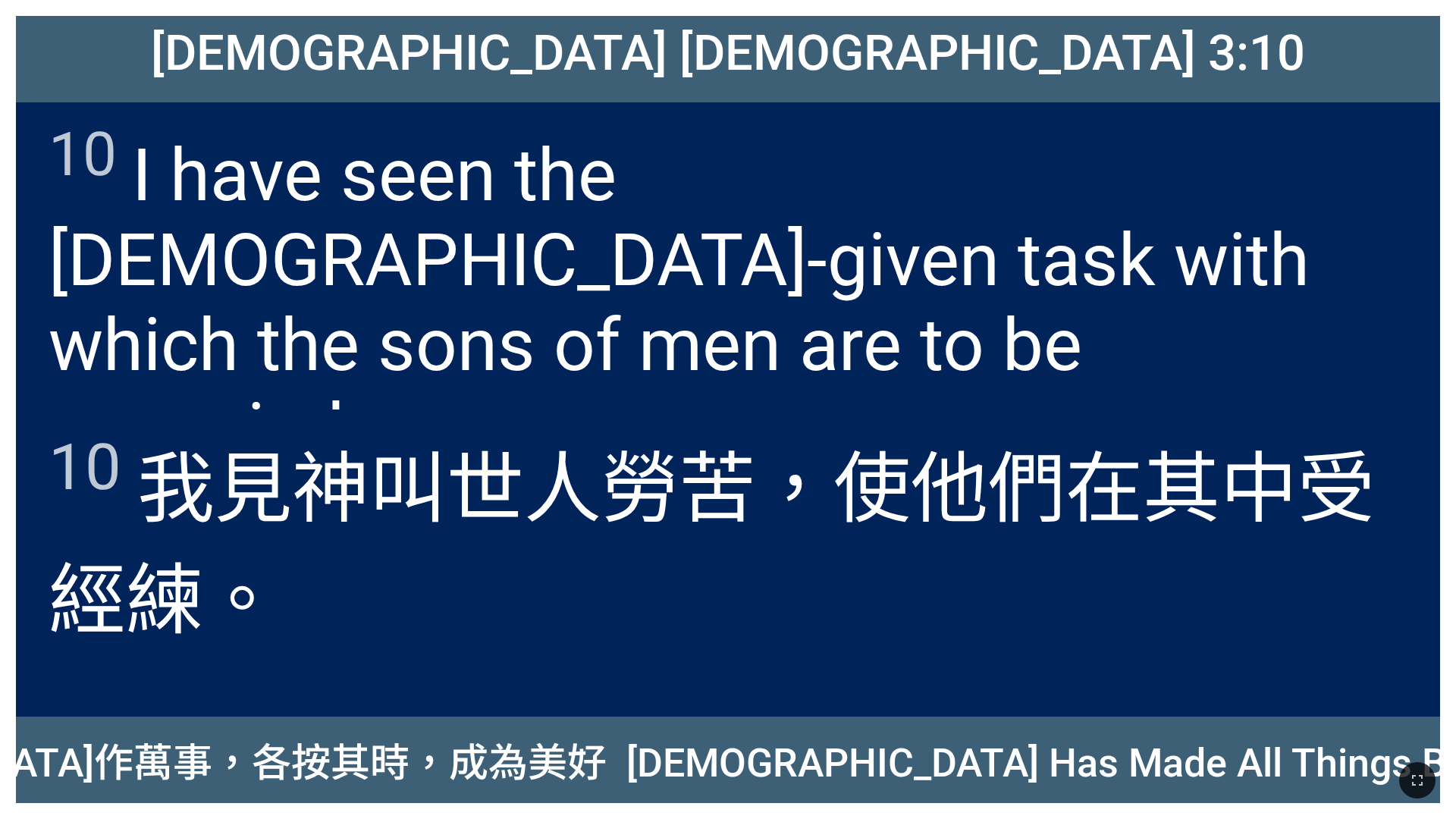
click at [229, 251] on span "10 I have seen the God-given task with which the sons of men are to be occupied." at bounding box center [728, 296] width 1358 height 353
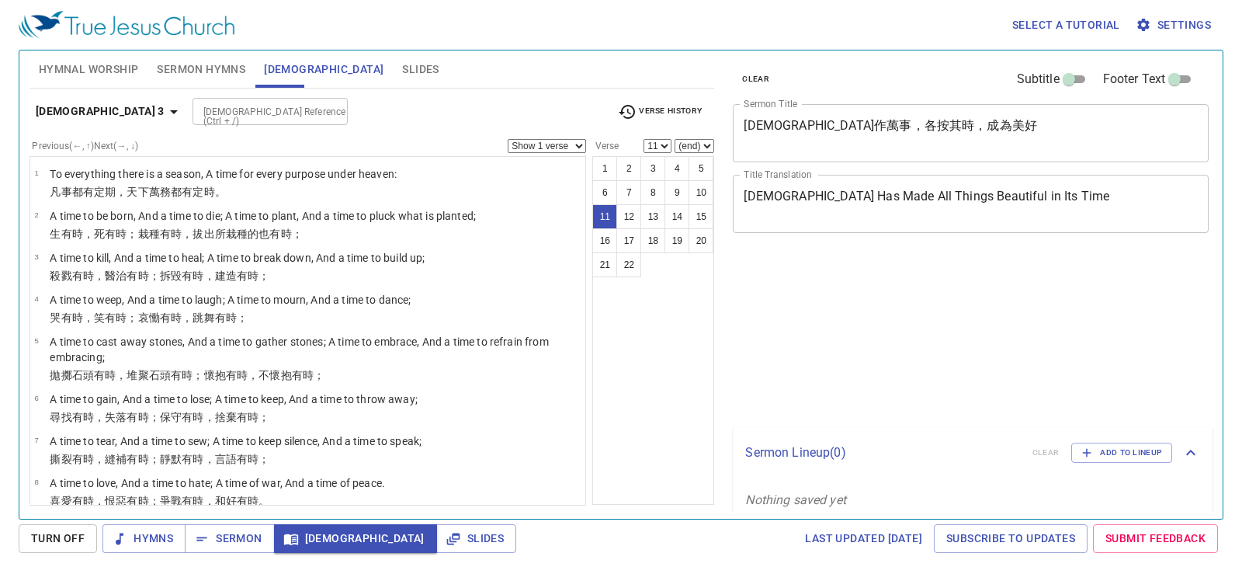
select select "11"
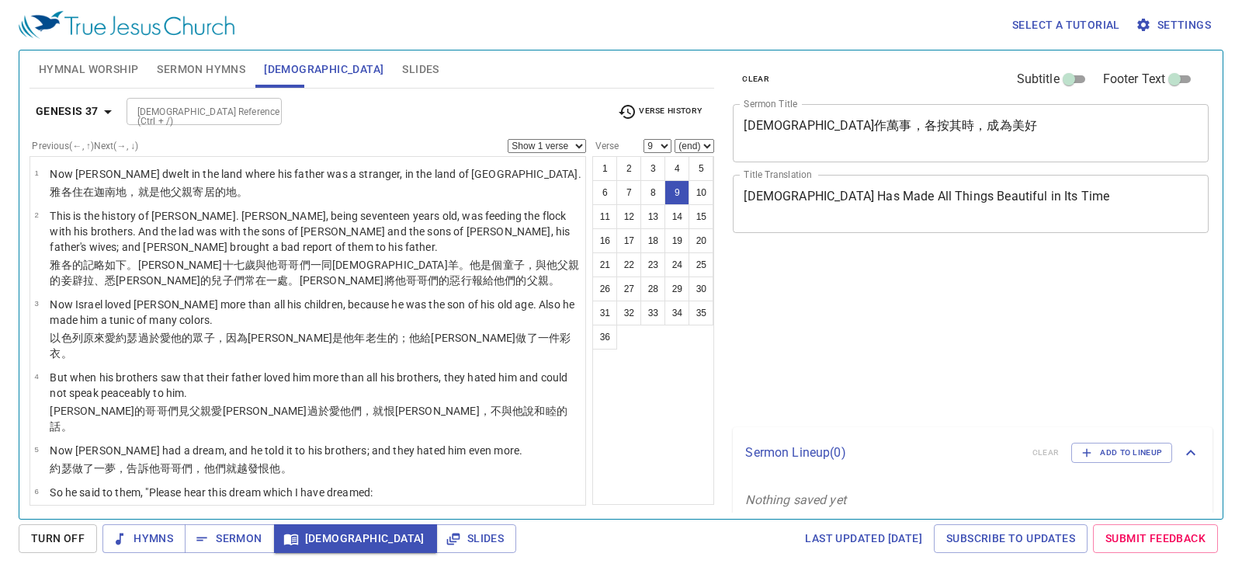
select select "9"
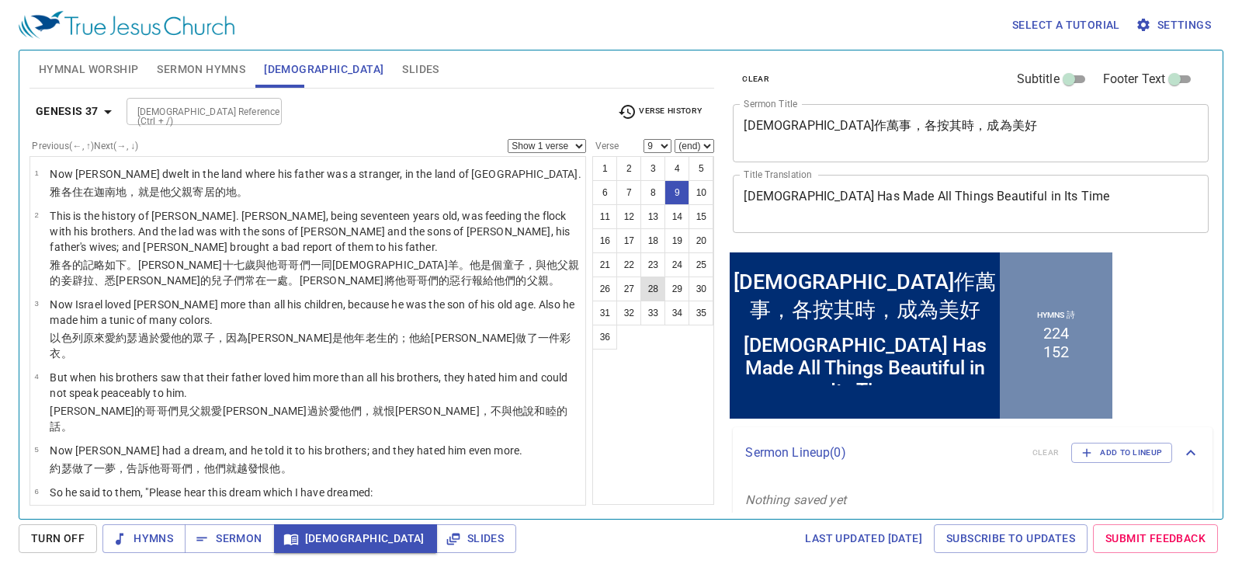
scroll to position [244, 0]
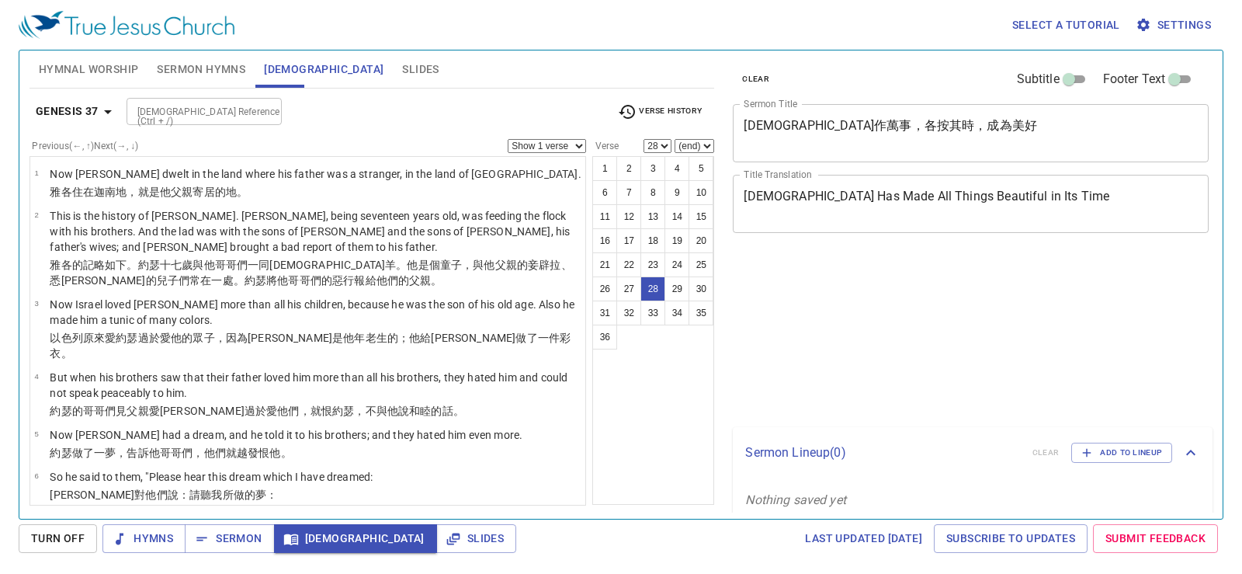
select select "28"
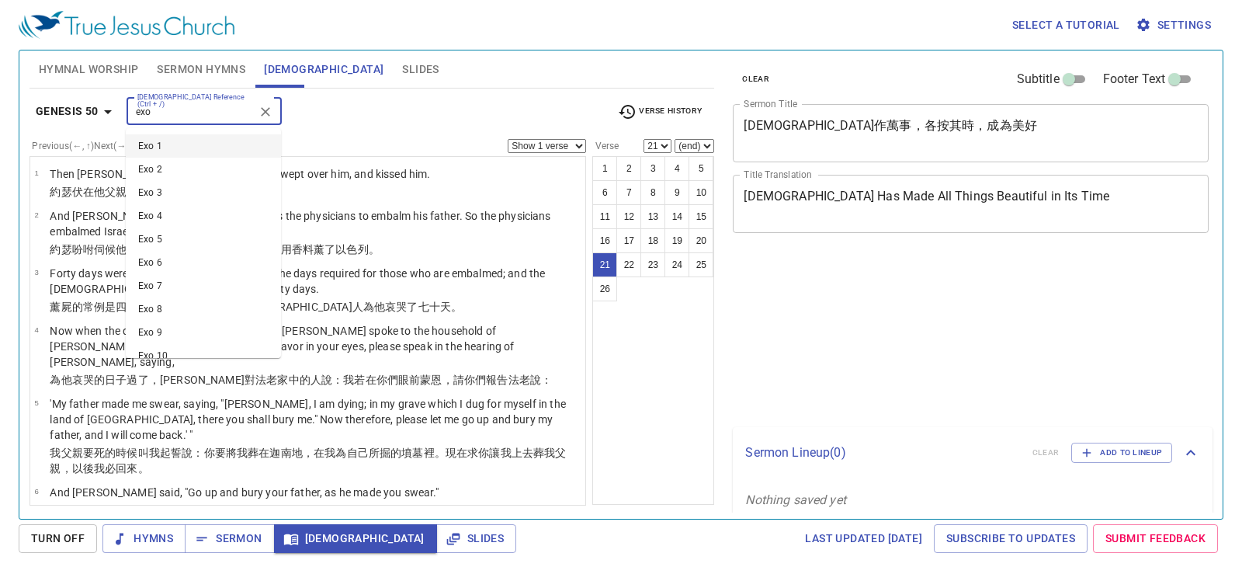
select select "21"
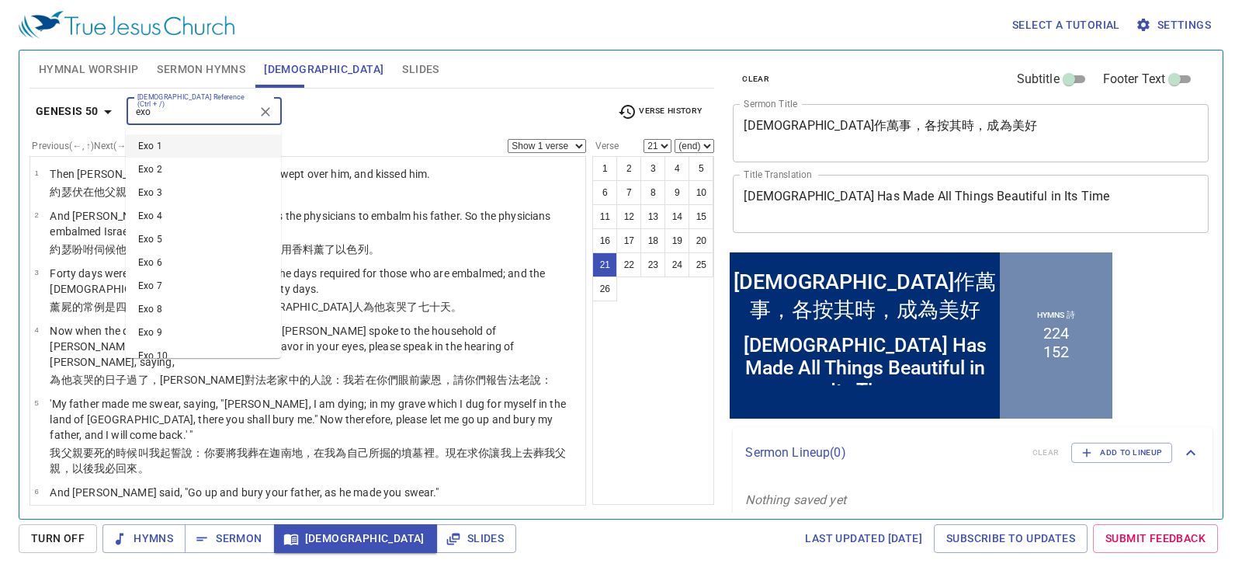
scroll to position [1058, 0]
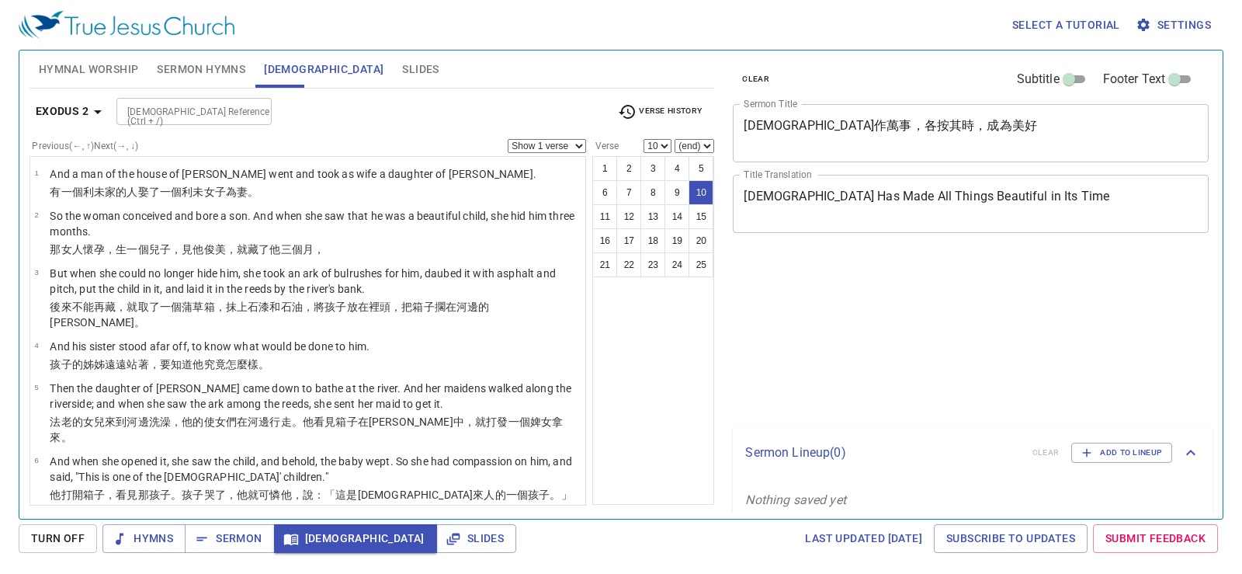
select select "10"
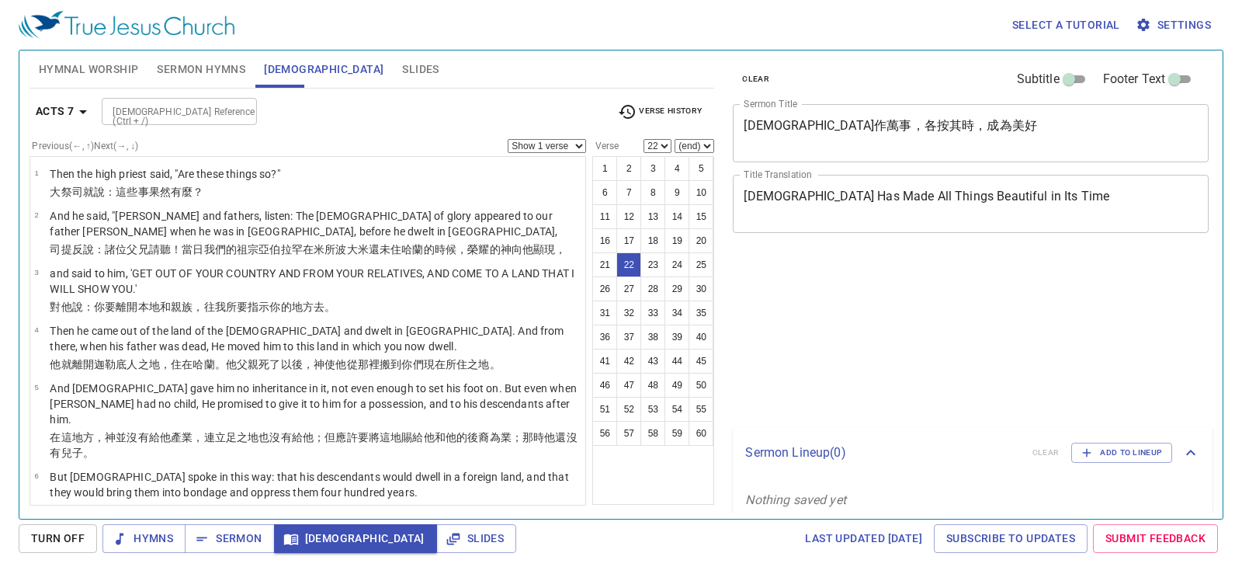
select select "22"
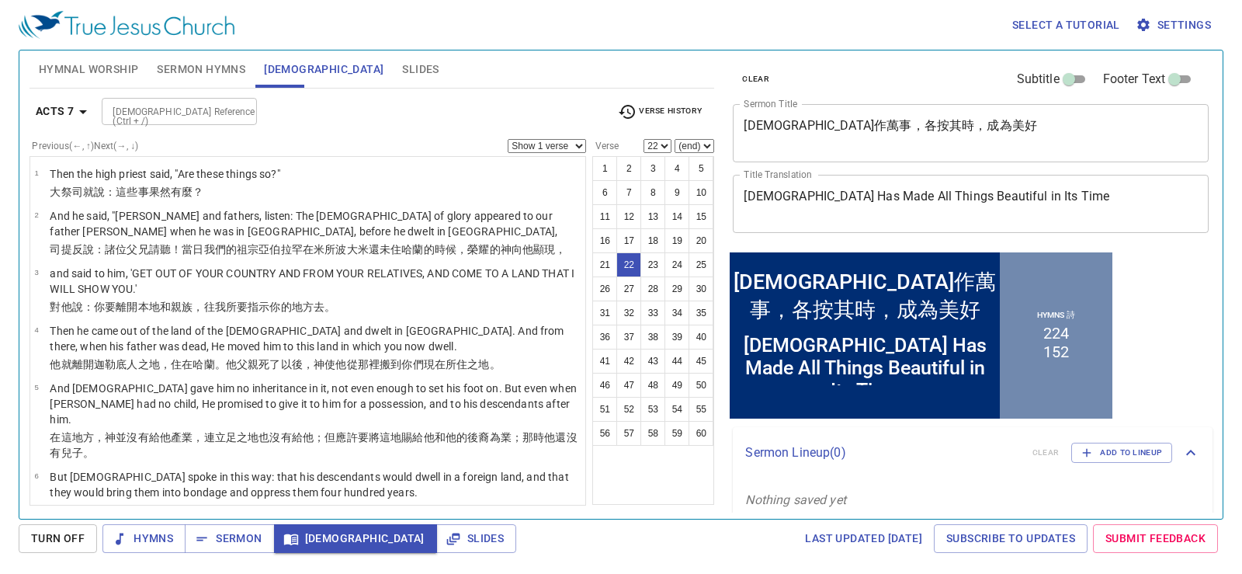
scroll to position [875, 0]
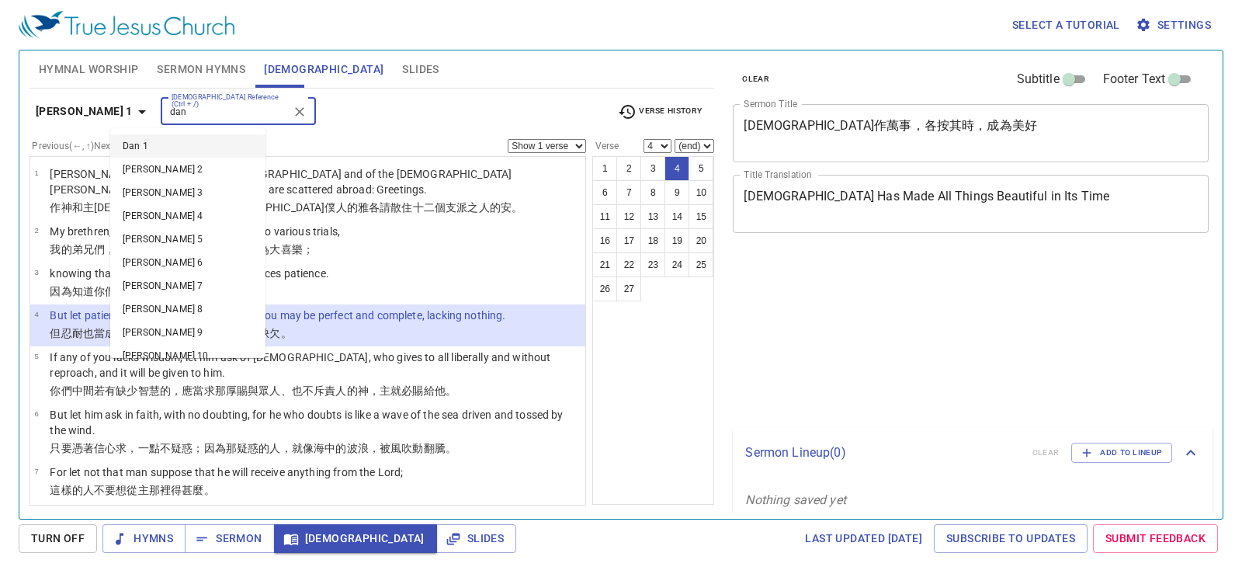
select select "4"
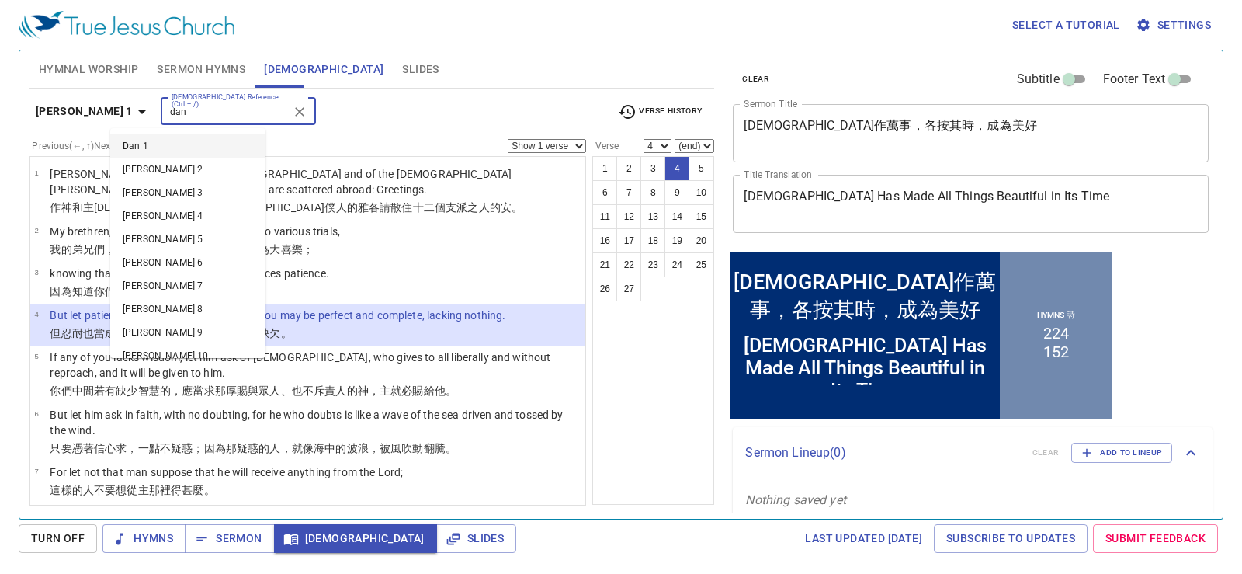
click at [204, 116] on input "dan" at bounding box center [225, 111] width 120 height 18
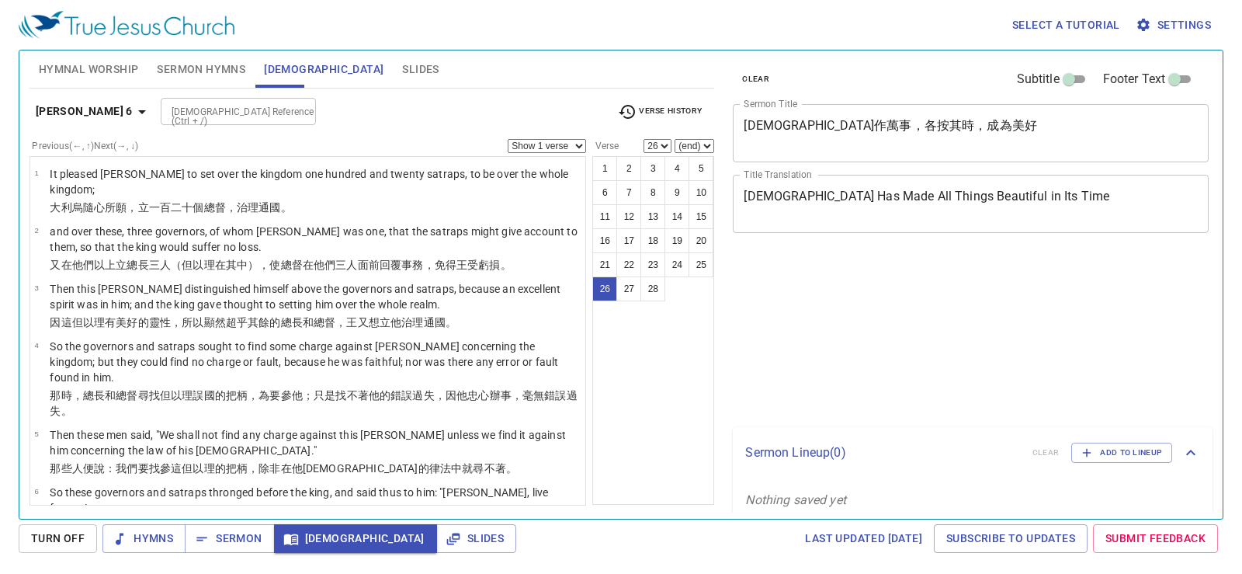
select select "26"
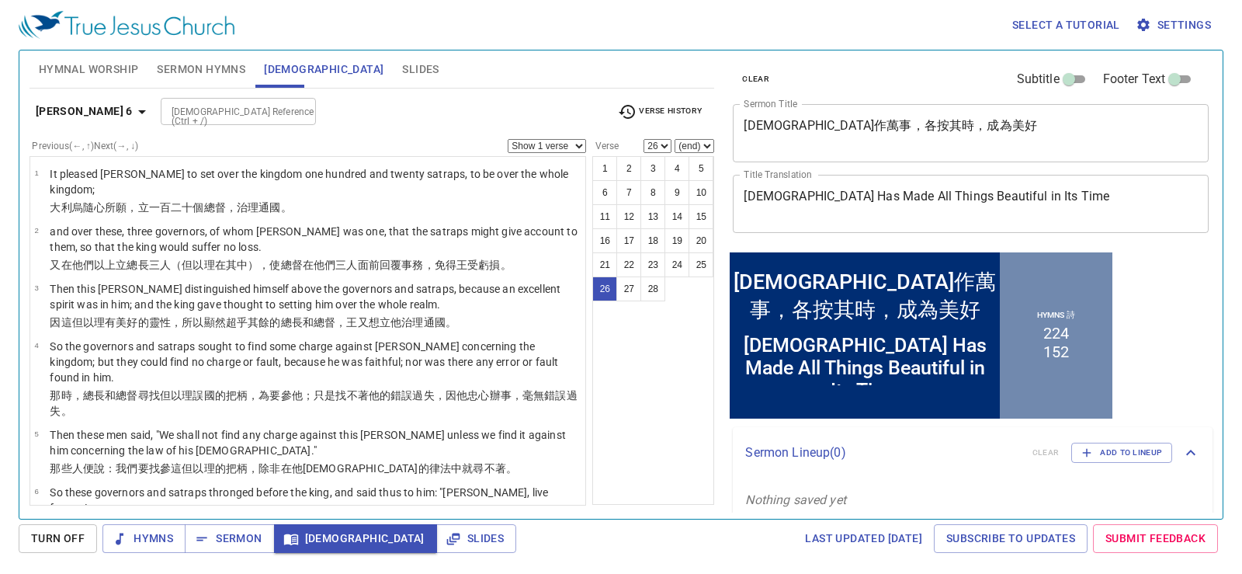
scroll to position [1414, 0]
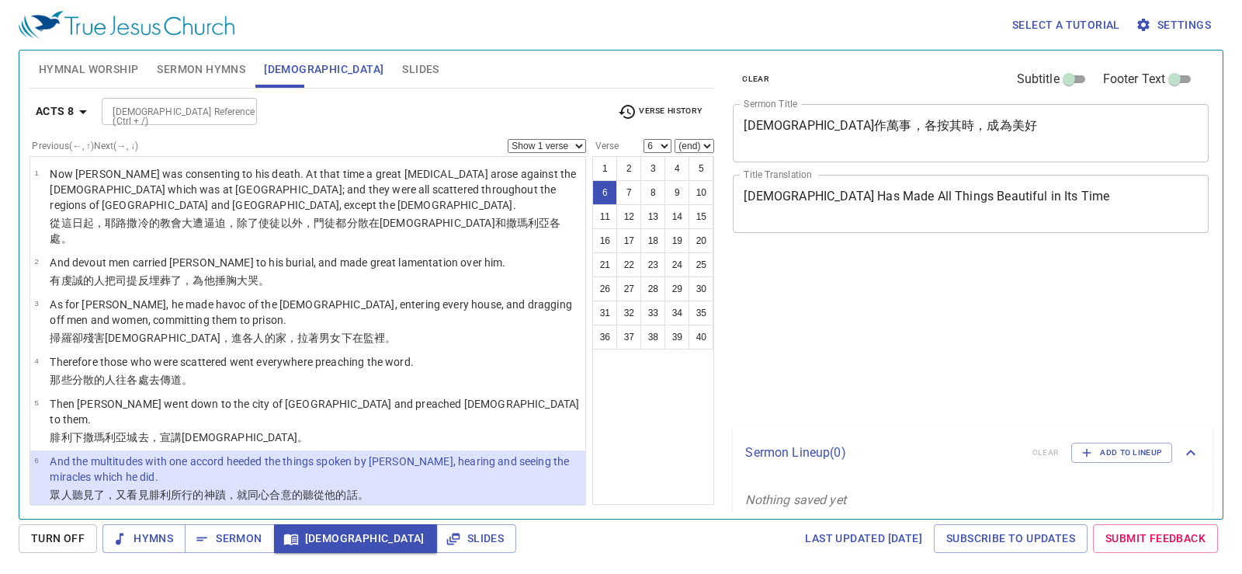
drag, startPoint x: 0, startPoint y: 0, endPoint x: 362, endPoint y: 347, distance: 501.4
click at [362, 511] on p "For unclean spirits, crying with a loud voice, came out of many who were posses…" at bounding box center [315, 526] width 531 height 31
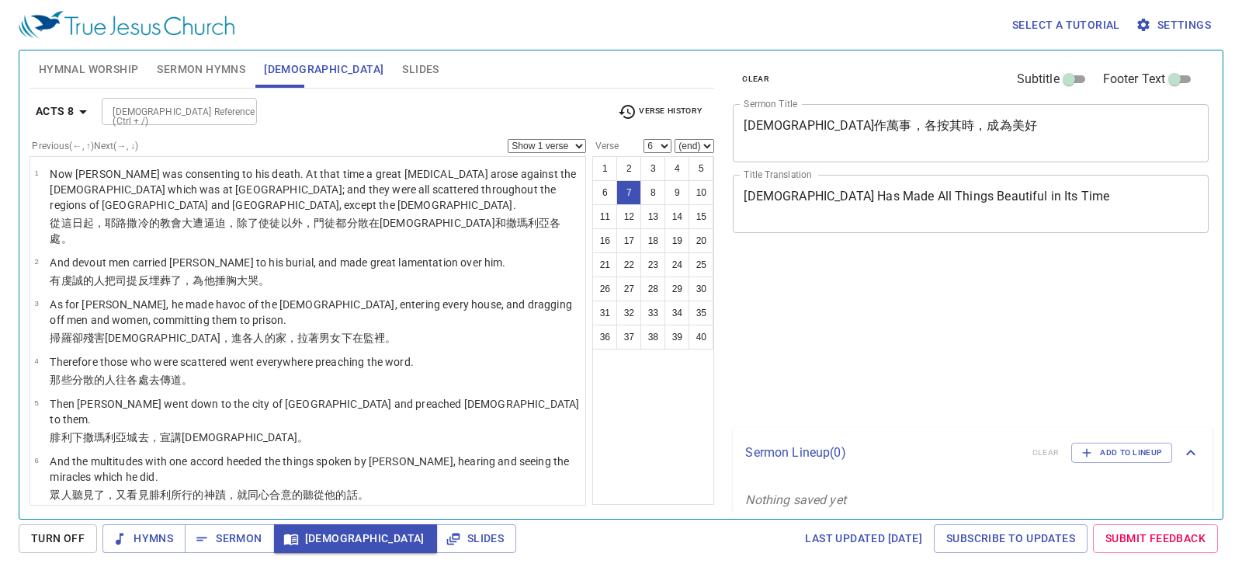
select select "7"
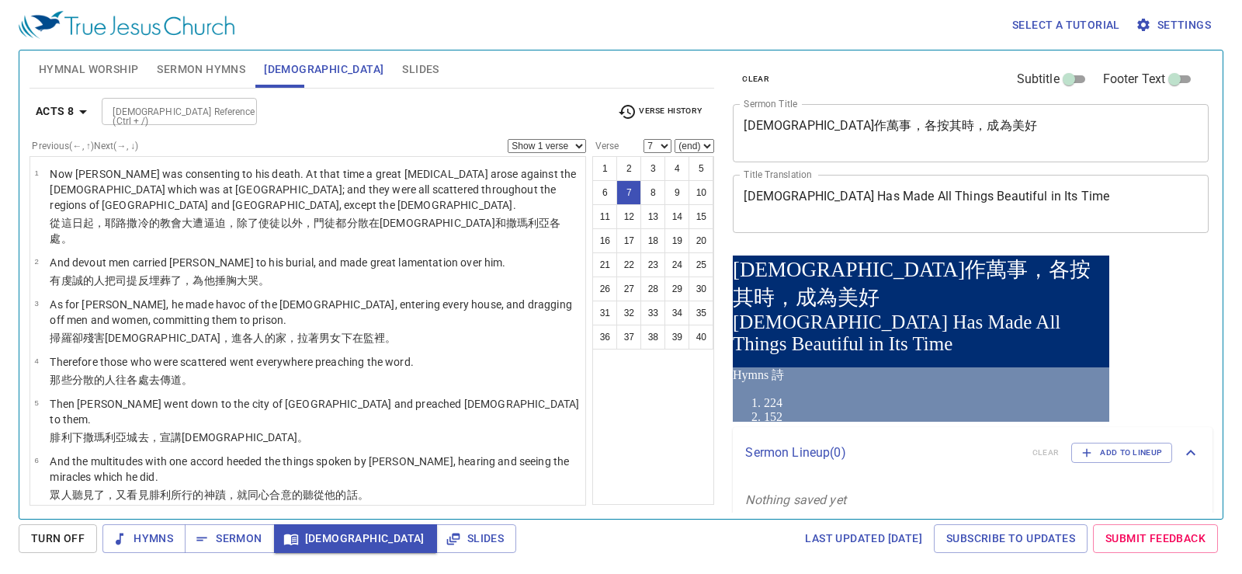
click at [358, 511] on p "For unclean spirits, crying with a loud voice, came out of many who were posses…" at bounding box center [315, 526] width 531 height 31
